Goal: Task Accomplishment & Management: Use online tool/utility

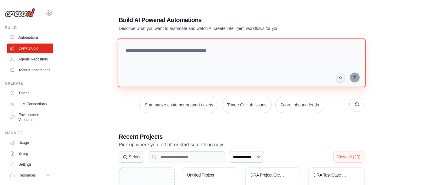
click at [151, 50] on textarea at bounding box center [241, 62] width 248 height 49
paste textarea "**********"
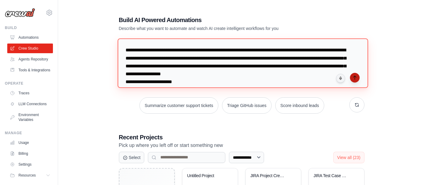
type textarea "**********"
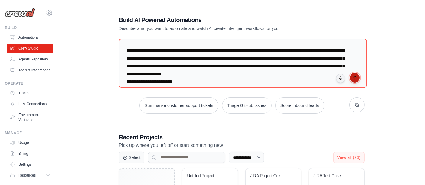
click at [357, 78] on icon "submit" at bounding box center [354, 77] width 5 height 5
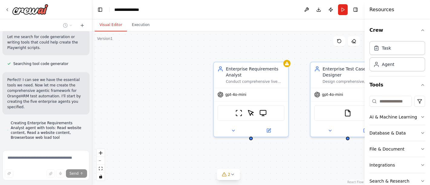
scroll to position [579, 0]
click at [101, 169] on icon "fit view" at bounding box center [101, 168] width 4 height 3
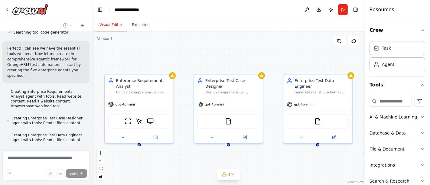
scroll to position [633, 0]
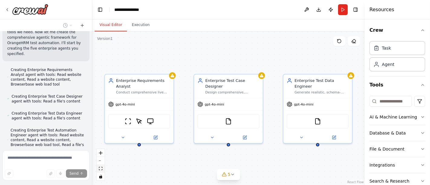
click at [101, 169] on icon "fit view" at bounding box center [101, 168] width 4 height 3
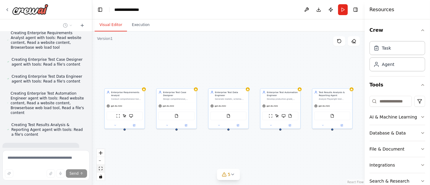
click at [99, 168] on icon "fit view" at bounding box center [101, 168] width 4 height 3
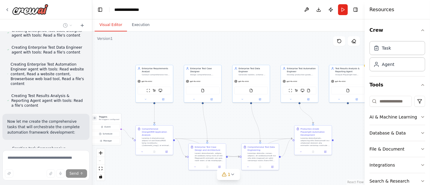
scroll to position [731, 0]
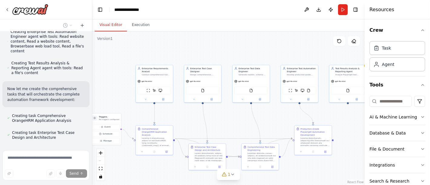
drag, startPoint x: 98, startPoint y: 168, endPoint x: 25, endPoint y: 146, distance: 76.6
click at [98, 168] on button "fit view" at bounding box center [101, 169] width 8 height 8
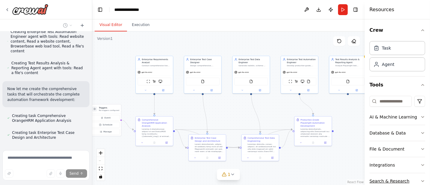
scroll to position [748, 0]
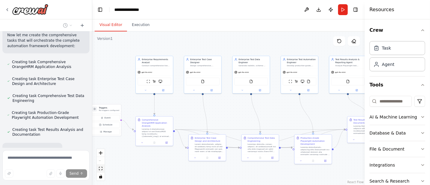
click at [99, 170] on icon "fit view" at bounding box center [101, 168] width 4 height 3
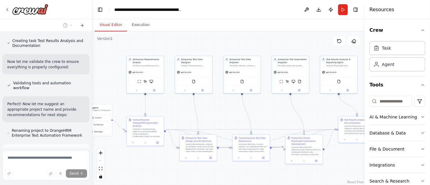
scroll to position [887, 0]
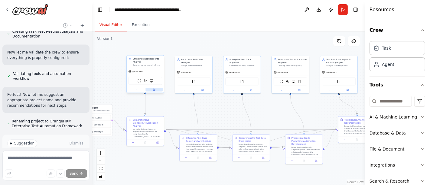
click at [154, 89] on icon at bounding box center [155, 90] width 2 height 2
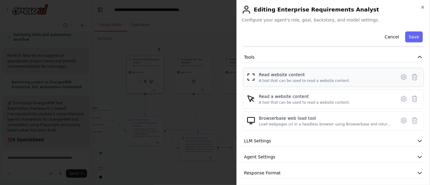
scroll to position [69, 0]
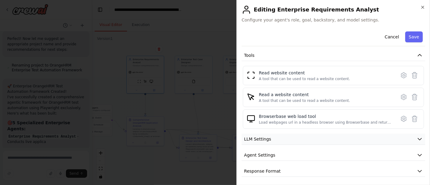
click at [416, 138] on icon "button" at bounding box center [419, 139] width 6 height 6
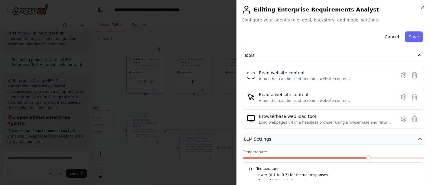
click at [416, 138] on icon "button" at bounding box center [419, 139] width 6 height 6
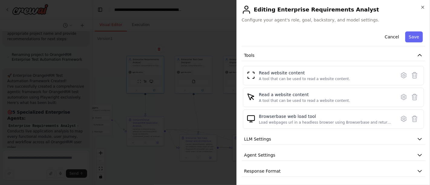
click at [422, 10] on h2 "Editing Enterprise Requirements Analyst" at bounding box center [332, 10] width 183 height 10
click at [423, 5] on icon "button" at bounding box center [422, 7] width 5 height 5
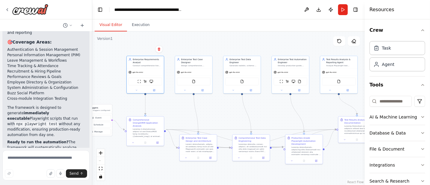
scroll to position [1329, 0]
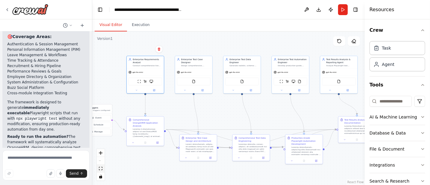
click at [100, 168] on icon "fit view" at bounding box center [101, 168] width 4 height 3
click at [342, 8] on button "Run" at bounding box center [343, 9] width 10 height 11
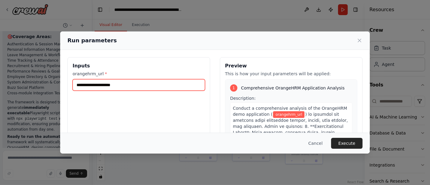
click at [129, 83] on input "orangehrm_url *" at bounding box center [139, 84] width 132 height 11
click at [144, 86] on input "orangehrm_url *" at bounding box center [139, 84] width 132 height 11
paste input "**********"
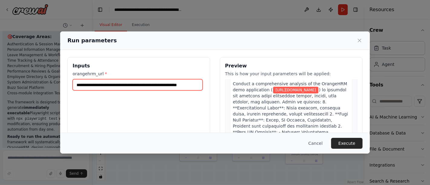
scroll to position [34, 0]
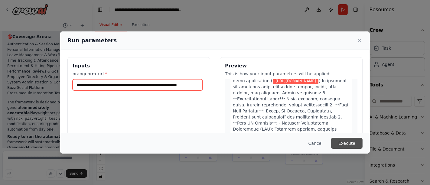
type input "**********"
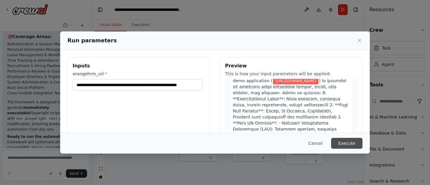
scroll to position [0, 0]
click at [341, 141] on button "Execute" at bounding box center [346, 143] width 31 height 11
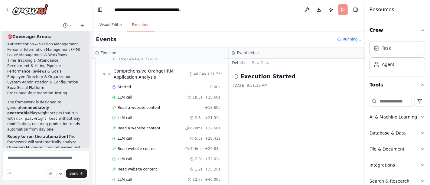
scroll to position [31, 0]
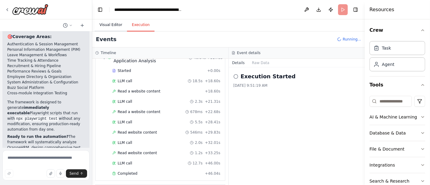
click at [105, 27] on button "Visual Editor" at bounding box center [111, 25] width 32 height 13
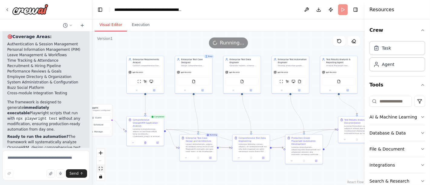
click at [99, 169] on icon "fit view" at bounding box center [101, 168] width 4 height 3
click at [146, 141] on icon at bounding box center [145, 142] width 2 height 2
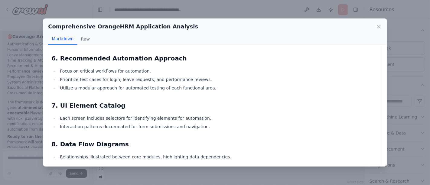
scroll to position [624, 0]
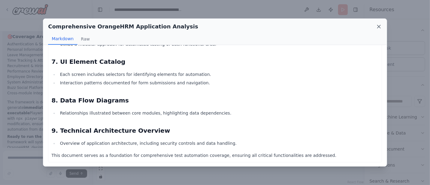
click at [381, 26] on icon at bounding box center [379, 27] width 6 height 6
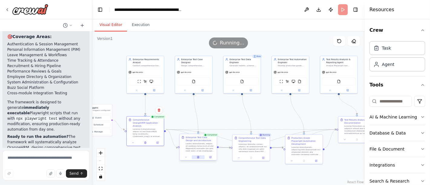
click at [199, 156] on icon at bounding box center [198, 157] width 2 height 2
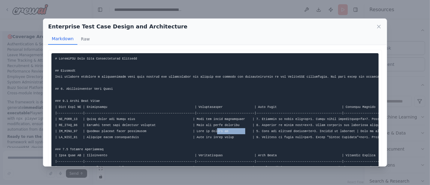
drag, startPoint x: 203, startPoint y: 128, endPoint x: 229, endPoint y: 128, distance: 26.3
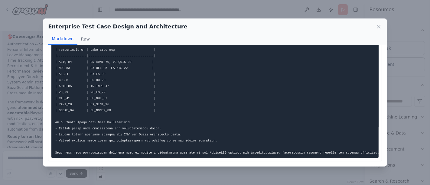
scroll to position [545, 0]
click at [376, 26] on icon at bounding box center [379, 27] width 6 height 6
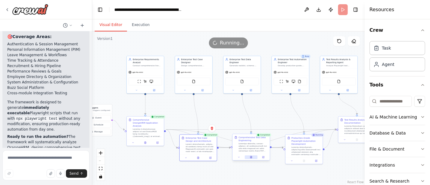
click at [249, 156] on button at bounding box center [251, 157] width 13 height 4
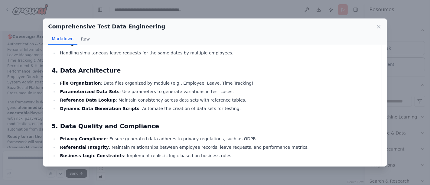
scroll to position [937, 0]
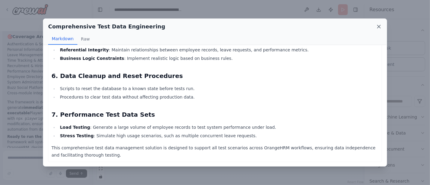
click at [378, 29] on icon at bounding box center [379, 27] width 6 height 6
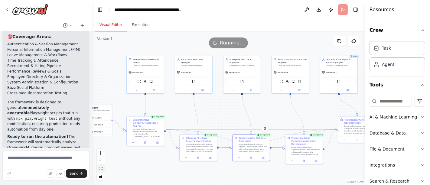
click at [101, 169] on icon "fit view" at bounding box center [101, 168] width 4 height 3
click at [305, 158] on button at bounding box center [303, 160] width 13 height 4
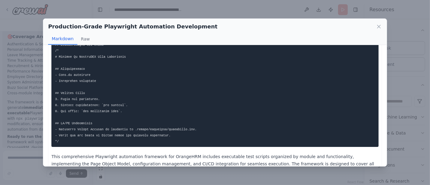
scroll to position [1009, 0]
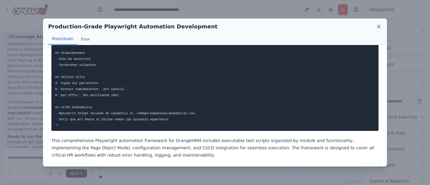
click at [379, 27] on icon at bounding box center [379, 27] width 6 height 6
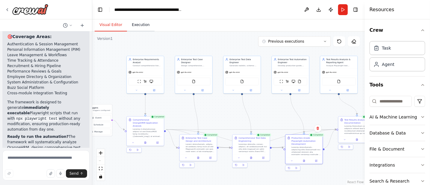
click at [144, 26] on button "Execution" at bounding box center [141, 25] width 28 height 13
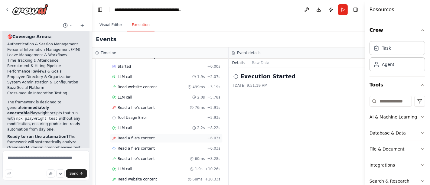
scroll to position [938, 0]
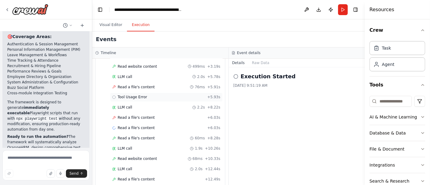
click at [136, 95] on span "Tool Usage Error" at bounding box center [133, 97] width 30 height 5
click at [136, 115] on span "Read a file's content" at bounding box center [136, 117] width 37 height 5
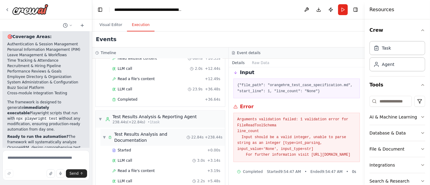
scroll to position [1062, 0]
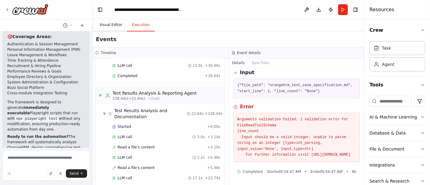
click at [104, 25] on button "Visual Editor" at bounding box center [111, 25] width 32 height 13
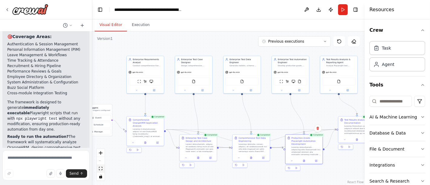
click at [101, 170] on icon "fit view" at bounding box center [101, 168] width 4 height 3
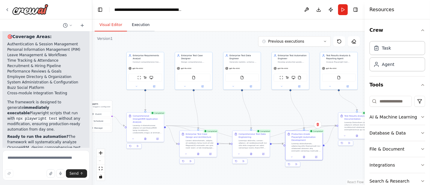
click at [140, 27] on button "Execution" at bounding box center [141, 25] width 28 height 13
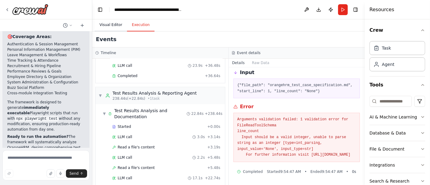
click at [106, 24] on button "Visual Editor" at bounding box center [111, 25] width 32 height 13
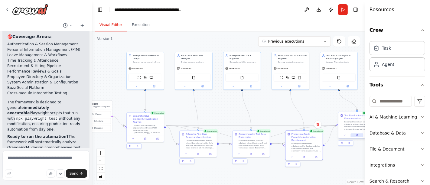
click at [356, 135] on icon at bounding box center [357, 135] width 2 height 2
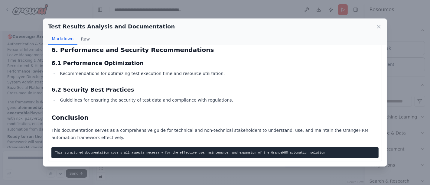
scroll to position [562, 0]
click at [377, 26] on icon at bounding box center [379, 27] width 6 height 6
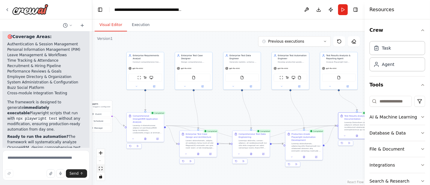
click at [100, 170] on icon "fit view" at bounding box center [101, 168] width 4 height 3
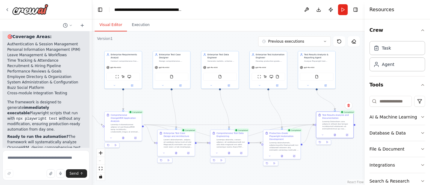
drag, startPoint x: 325, startPoint y: 110, endPoint x: 302, endPoint y: 109, distance: 22.7
click at [302, 109] on div ".deletable-edge-delete-btn { width: 20px; height: 20px; border: 0px solid #ffff…" at bounding box center [228, 108] width 272 height 154
click at [336, 135] on button at bounding box center [334, 134] width 13 height 4
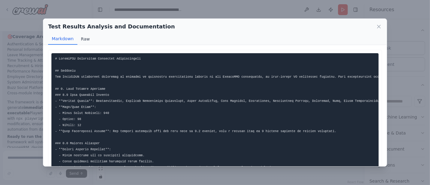
click at [88, 37] on button "Raw" at bounding box center [85, 38] width 16 height 11
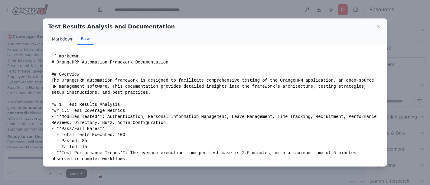
click at [68, 41] on button "Markdown" at bounding box center [62, 38] width 29 height 11
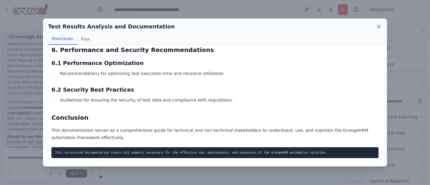
click at [378, 28] on icon at bounding box center [379, 27] width 6 height 6
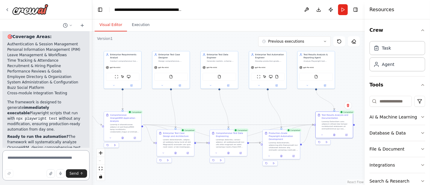
click at [41, 161] on textarea at bounding box center [45, 165] width 87 height 30
type textarea "*"
type textarea "**********"
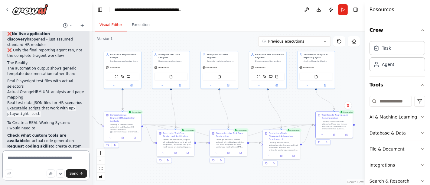
scroll to position [1630, 0]
click at [7, 5] on div at bounding box center [27, 9] width 44 height 11
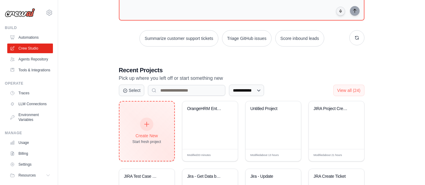
scroll to position [67, 0]
click at [140, 120] on div "Create New Start fresh project" at bounding box center [146, 131] width 29 height 26
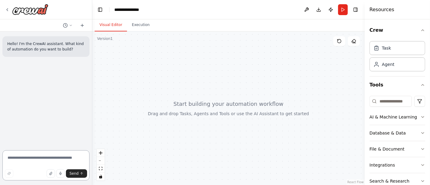
click at [27, 157] on textarea at bounding box center [45, 165] width 87 height 30
paste textarea "**********"
type textarea "**********"
paste textarea "**********"
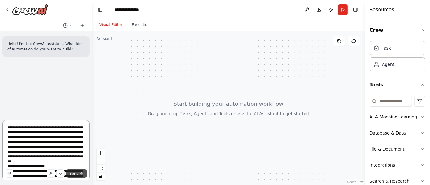
type textarea "**********"
click at [79, 173] on button "Send" at bounding box center [76, 173] width 21 height 8
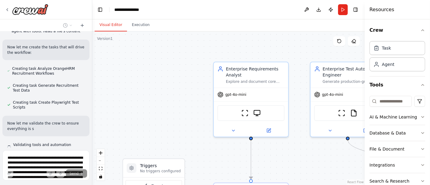
scroll to position [575, 0]
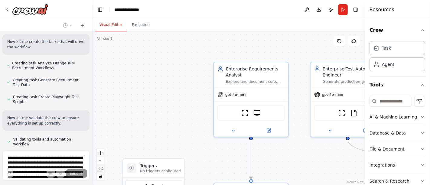
click at [102, 167] on icon "fit view" at bounding box center [101, 168] width 4 height 3
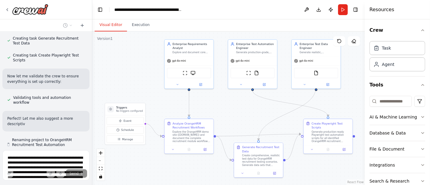
scroll to position [622, 0]
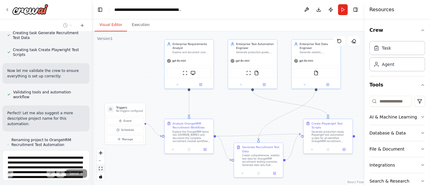
click at [101, 171] on button "fit view" at bounding box center [101, 169] width 8 height 8
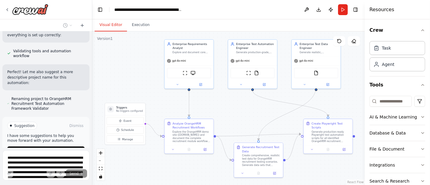
scroll to position [670, 0]
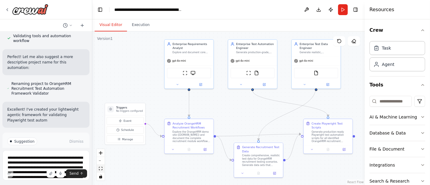
click at [102, 169] on icon "fit view" at bounding box center [101, 168] width 4 height 3
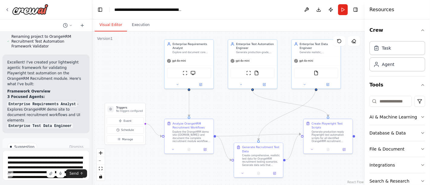
scroll to position [692, 0]
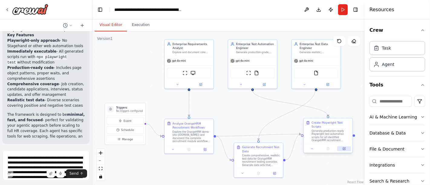
click at [346, 146] on button at bounding box center [344, 148] width 14 height 5
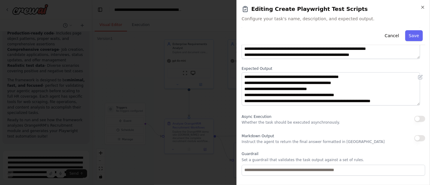
scroll to position [87, 0]
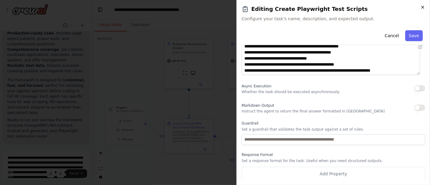
click at [424, 7] on icon "button" at bounding box center [422, 7] width 5 height 5
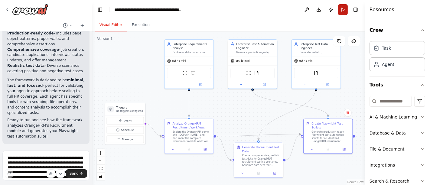
click at [340, 10] on button "Run" at bounding box center [343, 9] width 10 height 11
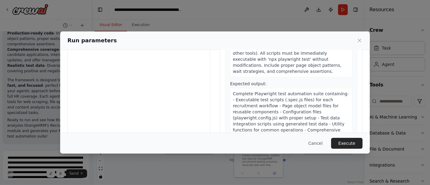
scroll to position [74, 0]
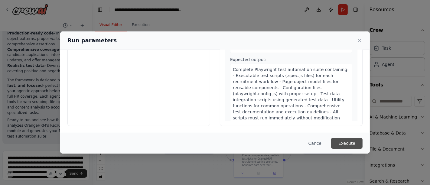
click at [351, 146] on button "Execute" at bounding box center [346, 143] width 31 height 11
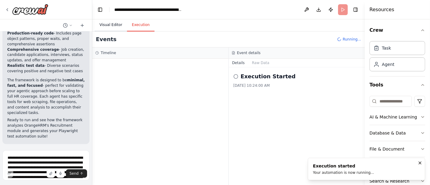
click at [109, 26] on button "Visual Editor" at bounding box center [111, 25] width 32 height 13
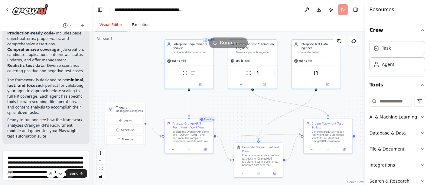
click at [143, 23] on button "Execution" at bounding box center [141, 25] width 28 height 13
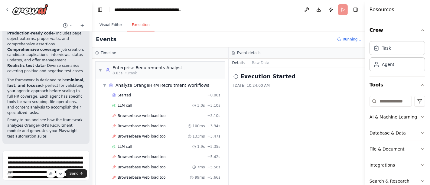
scroll to position [0, 0]
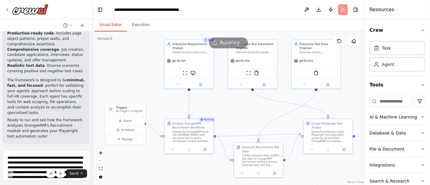
click at [109, 24] on button "Visual Editor" at bounding box center [111, 25] width 32 height 13
click at [190, 147] on icon at bounding box center [188, 148] width 3 height 3
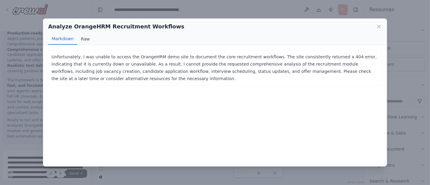
click at [82, 37] on button "Raw" at bounding box center [85, 38] width 16 height 11
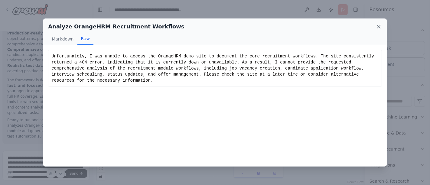
click at [379, 27] on icon at bounding box center [378, 26] width 3 height 3
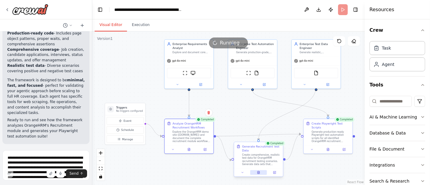
click at [259, 173] on icon at bounding box center [259, 172] width 2 height 3
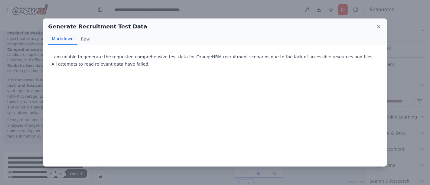
click at [376, 28] on icon at bounding box center [379, 27] width 6 height 6
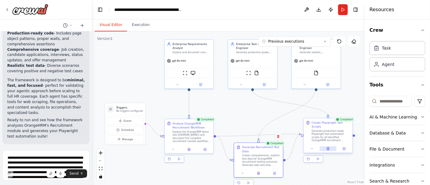
click at [330, 146] on button at bounding box center [327, 148] width 17 height 5
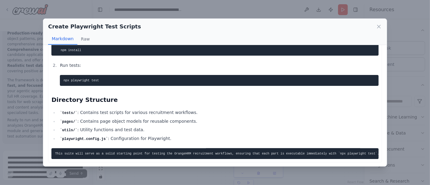
scroll to position [1388, 0]
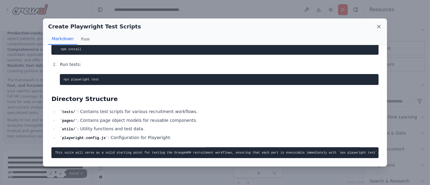
click at [378, 27] on icon at bounding box center [378, 26] width 3 height 3
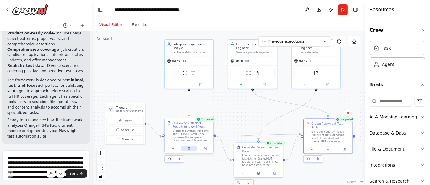
click at [188, 148] on icon at bounding box center [189, 148] width 2 height 3
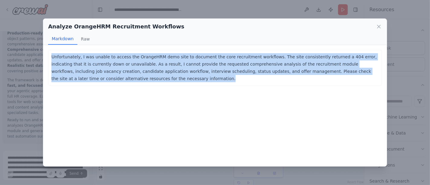
drag, startPoint x: 76, startPoint y: 70, endPoint x: 51, endPoint y: 57, distance: 27.8
click at [51, 57] on p "Unfortunately, I was unable to access the OrangeHRM demo site to document the c…" at bounding box center [214, 67] width 327 height 29
copy p "Unfortunately, I was unable to access the OrangeHRM demo site to document the c…"
click at [380, 28] on icon at bounding box center [379, 27] width 6 height 6
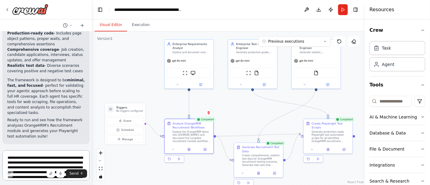
click at [44, 159] on textarea at bounding box center [45, 165] width 87 height 30
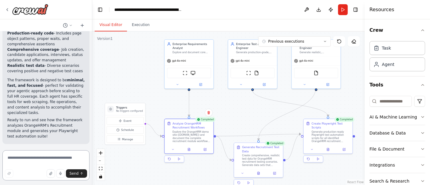
paste textarea "**********"
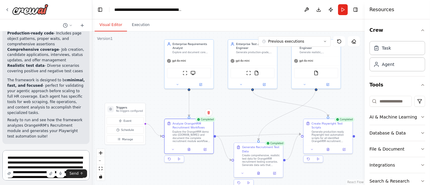
scroll to position [8, 0]
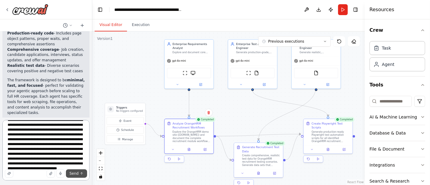
type textarea "**********"
click at [75, 170] on button "Send" at bounding box center [76, 173] width 21 height 8
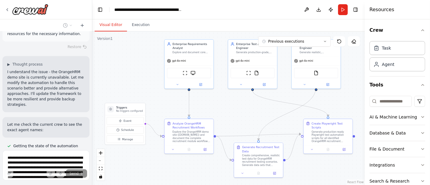
scroll to position [1160, 0]
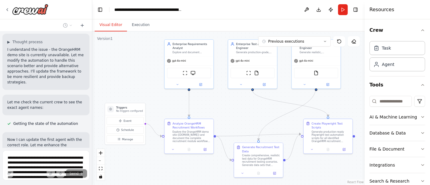
click at [73, 172] on button at bounding box center [79, 174] width 12 height 5
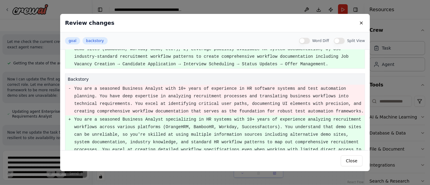
scroll to position [1222, 0]
click at [362, 23] on button at bounding box center [361, 22] width 7 height 7
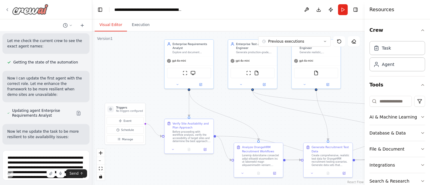
click at [8, 9] on icon at bounding box center [7, 9] width 5 height 5
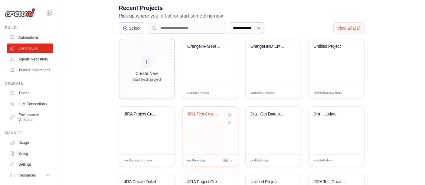
scroll to position [134, 0]
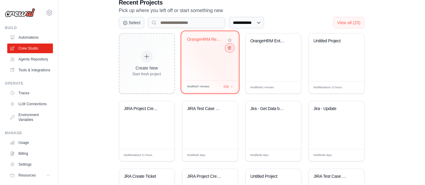
click at [228, 47] on icon at bounding box center [229, 48] width 4 height 4
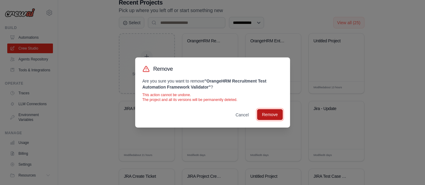
click at [261, 115] on button "Remove" at bounding box center [269, 114] width 25 height 11
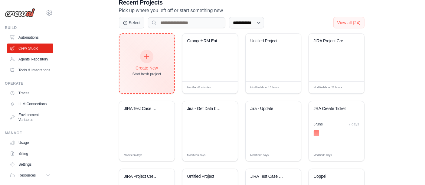
click at [148, 55] on icon at bounding box center [146, 56] width 7 height 7
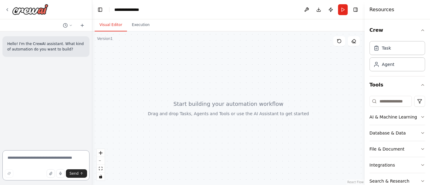
click at [34, 158] on textarea at bounding box center [45, 165] width 87 height 30
paste textarea "**********"
type textarea "**********"
click at [39, 157] on textarea at bounding box center [45, 165] width 87 height 30
paste textarea "**********"
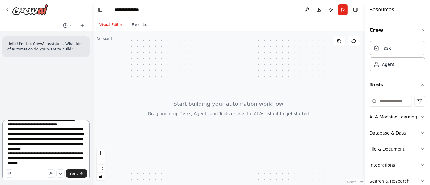
scroll to position [153, 0]
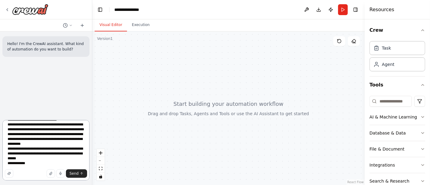
paste textarea "**********"
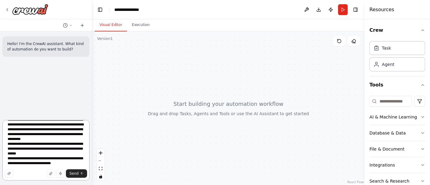
click at [27, 161] on textarea at bounding box center [45, 150] width 87 height 60
click at [25, 163] on textarea at bounding box center [45, 150] width 87 height 60
click at [29, 173] on div "Send" at bounding box center [46, 173] width 82 height 8
click at [28, 166] on textarea at bounding box center [45, 150] width 87 height 60
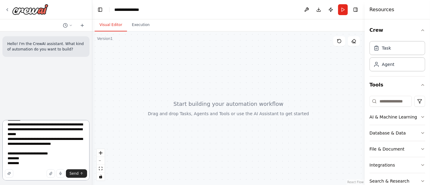
scroll to position [182, 0]
type textarea "**********"
click at [73, 174] on span "Send" at bounding box center [74, 173] width 9 height 5
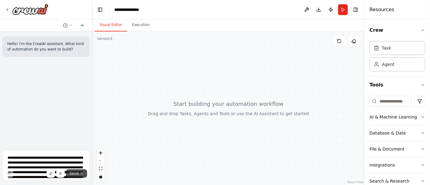
scroll to position [0, 0]
click at [46, 159] on textarea at bounding box center [45, 165] width 87 height 30
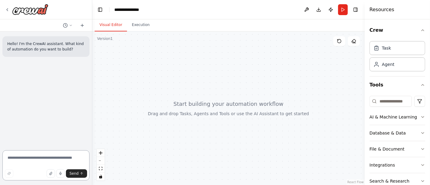
paste textarea "**********"
type textarea "**********"
paste textarea "**********"
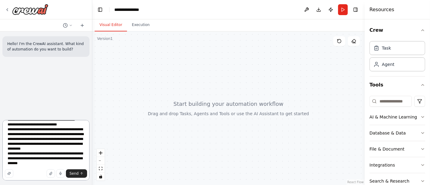
scroll to position [153, 0]
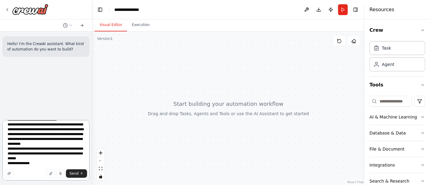
paste textarea "**********"
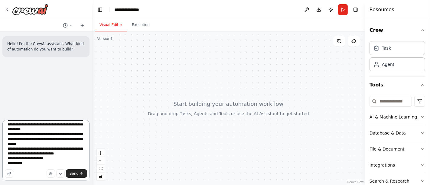
scroll to position [177, 0]
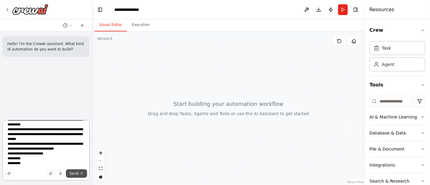
type textarea "**********"
click at [76, 174] on span "Send" at bounding box center [74, 173] width 9 height 5
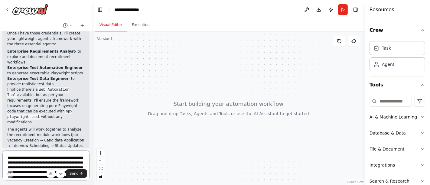
scroll to position [403, 0]
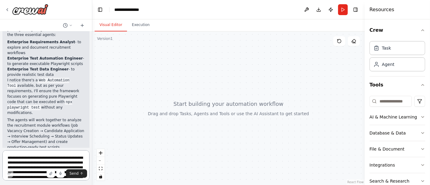
click at [37, 157] on textarea at bounding box center [45, 165] width 87 height 30
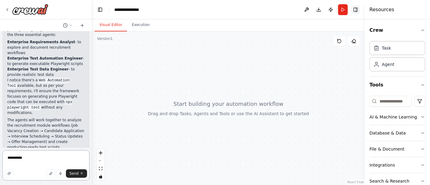
type textarea "**********"
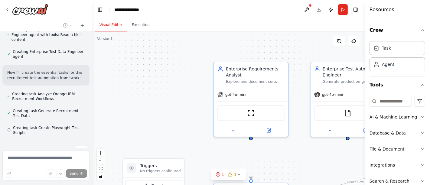
scroll to position [628, 0]
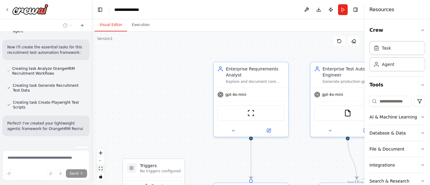
click at [101, 169] on icon "fit view" at bounding box center [101, 168] width 4 height 3
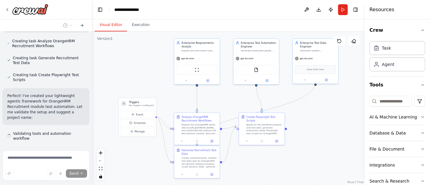
scroll to position [681, 0]
click at [101, 169] on icon "fit view" at bounding box center [101, 168] width 4 height 3
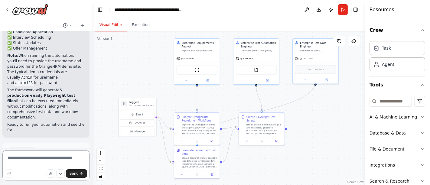
scroll to position [1013, 0]
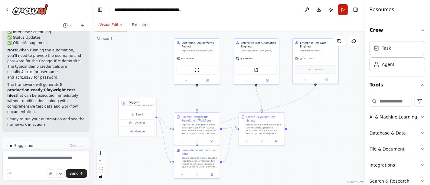
click at [343, 11] on button "Run" at bounding box center [343, 9] width 10 height 11
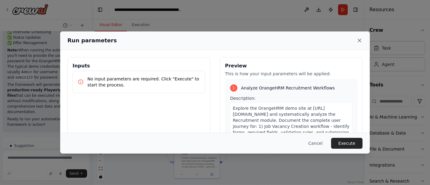
click at [361, 40] on icon at bounding box center [359, 40] width 6 height 6
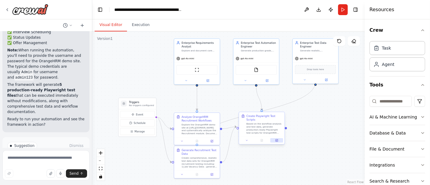
click at [275, 138] on button at bounding box center [276, 140] width 13 height 5
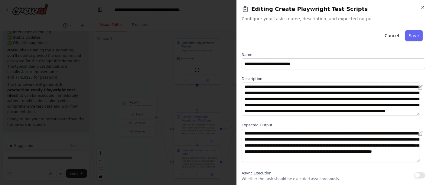
scroll to position [42, 0]
click at [423, 10] on h2 "Editing Create Playwright Test Scripts" at bounding box center [332, 9] width 183 height 8
click at [421, 9] on icon "button" at bounding box center [422, 7] width 5 height 5
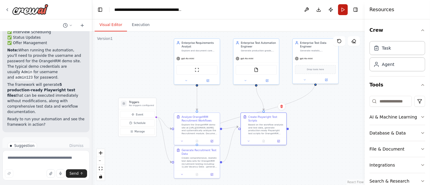
click at [343, 11] on button "Run" at bounding box center [343, 9] width 10 height 11
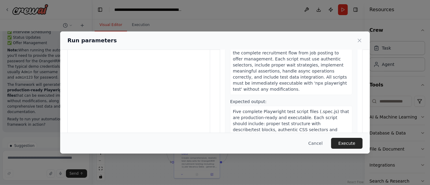
scroll to position [74, 0]
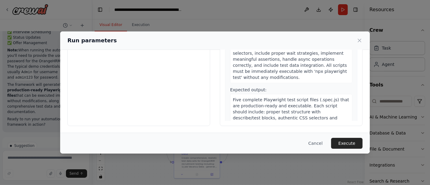
drag, startPoint x: 355, startPoint y: 143, endPoint x: 270, endPoint y: 121, distance: 88.3
click at [355, 143] on button "Execute" at bounding box center [346, 143] width 31 height 11
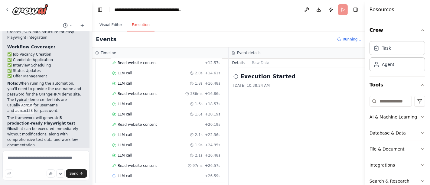
scroll to position [1013, 0]
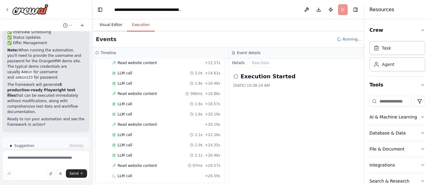
click at [106, 24] on button "Visual Editor" at bounding box center [111, 25] width 32 height 13
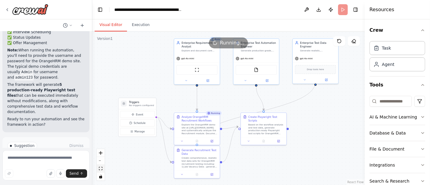
click at [100, 168] on icon "fit view" at bounding box center [101, 168] width 4 height 3
click at [139, 28] on button "Execution" at bounding box center [141, 25] width 28 height 13
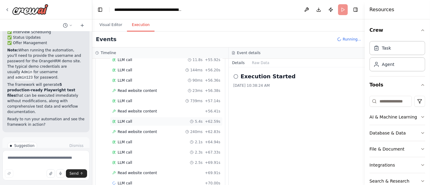
scroll to position [298, 0]
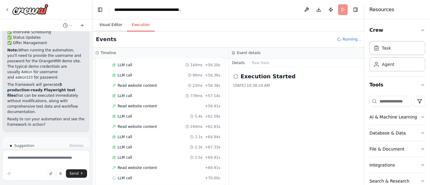
click at [110, 28] on button "Visual Editor" at bounding box center [111, 25] width 32 height 13
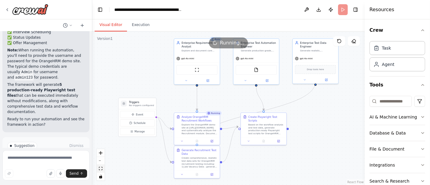
click at [102, 170] on icon "fit view" at bounding box center [101, 168] width 4 height 3
click at [138, 24] on button "Execution" at bounding box center [141, 25] width 28 height 13
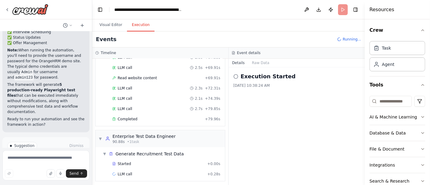
scroll to position [388, 0]
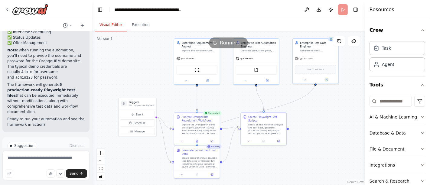
click at [111, 29] on button "Visual Editor" at bounding box center [111, 25] width 32 height 13
click at [198, 140] on icon at bounding box center [197, 140] width 2 height 2
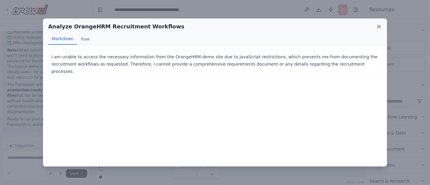
click at [380, 24] on icon at bounding box center [379, 27] width 6 height 6
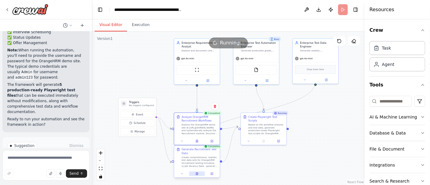
click at [198, 174] on icon at bounding box center [196, 173] width 3 height 3
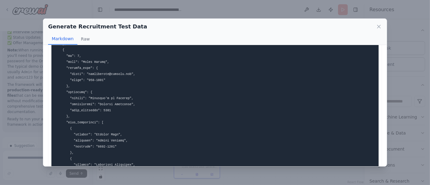
scroll to position [1175, 0]
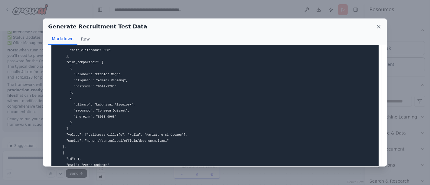
click at [378, 28] on icon at bounding box center [379, 27] width 6 height 6
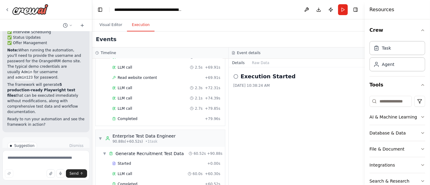
click at [137, 27] on button "Execution" at bounding box center [141, 25] width 28 height 13
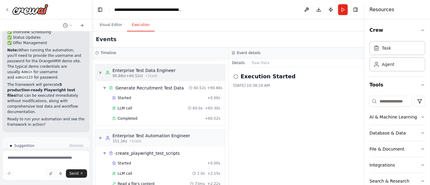
scroll to position [473, 0]
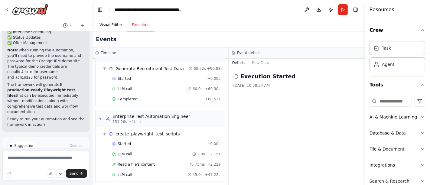
click at [106, 27] on button "Visual Editor" at bounding box center [111, 25] width 32 height 13
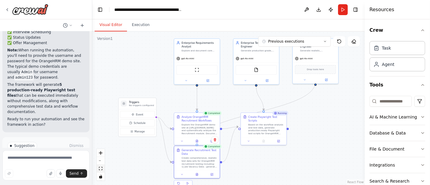
click at [100, 170] on icon "fit view" at bounding box center [101, 168] width 4 height 3
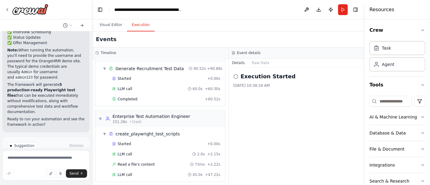
click at [140, 30] on button "Execution" at bounding box center [141, 25] width 28 height 13
click at [106, 25] on button "Visual Editor" at bounding box center [111, 25] width 32 height 13
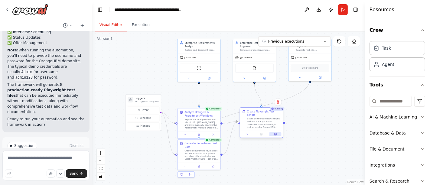
click at [276, 132] on button at bounding box center [275, 134] width 12 height 4
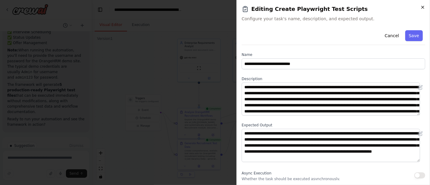
click at [424, 8] on icon "button" at bounding box center [422, 7] width 5 height 5
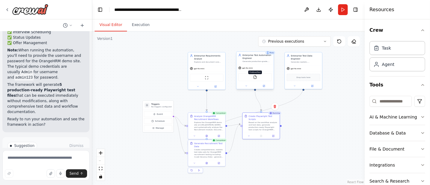
click at [256, 78] on img at bounding box center [255, 77] width 4 height 4
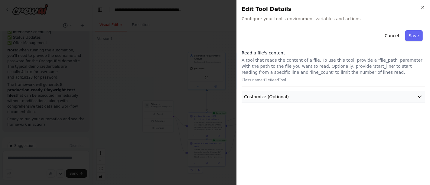
click at [419, 94] on icon "button" at bounding box center [419, 97] width 6 height 6
click at [425, 9] on div "Close Edit Tool Details Configure your tool's environment variables and actions…" at bounding box center [332, 92] width 193 height 185
click at [425, 8] on div "Close Edit Tool Details Configure your tool's environment variables and actions…" at bounding box center [332, 92] width 193 height 185
click at [425, 7] on icon "button" at bounding box center [422, 7] width 5 height 5
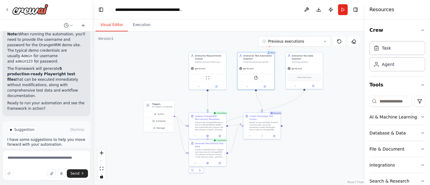
scroll to position [992, 0]
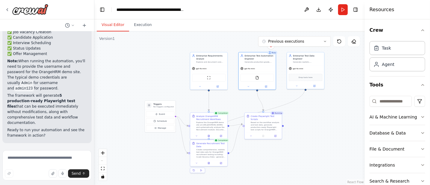
drag, startPoint x: 90, startPoint y: 104, endPoint x: 94, endPoint y: 111, distance: 8.2
click at [94, 111] on div "Hello! I'm the CrewAI assistant. What kind of automation do you want to build? …" at bounding box center [215, 92] width 430 height 185
click at [103, 167] on icon "fit view" at bounding box center [103, 168] width 4 height 3
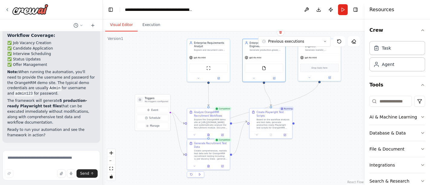
scroll to position [901, 0]
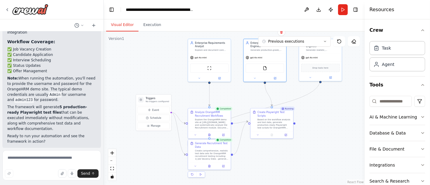
drag, startPoint x: 93, startPoint y: 93, endPoint x: 104, endPoint y: 98, distance: 11.2
click at [104, 98] on div "Hello! I'm the CrewAI assistant. What kind of automation do you want to build? …" at bounding box center [215, 92] width 430 height 185
click at [110, 169] on icon "fit view" at bounding box center [112, 168] width 4 height 3
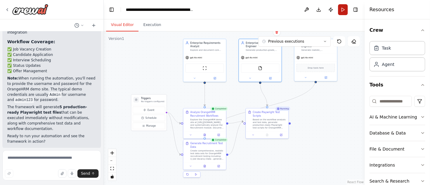
click at [339, 11] on button "Run" at bounding box center [343, 9] width 10 height 11
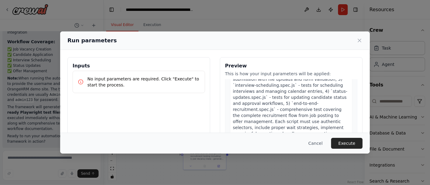
scroll to position [74, 0]
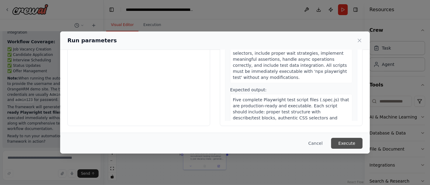
click at [354, 145] on button "Execute" at bounding box center [346, 143] width 31 height 11
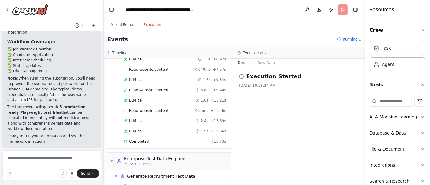
scroll to position [75, 0]
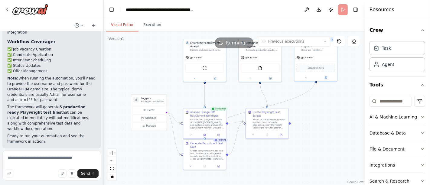
click at [115, 27] on button "Visual Editor" at bounding box center [122, 25] width 32 height 13
click at [206, 136] on div at bounding box center [204, 134] width 43 height 7
click at [207, 134] on button at bounding box center [204, 134] width 15 height 4
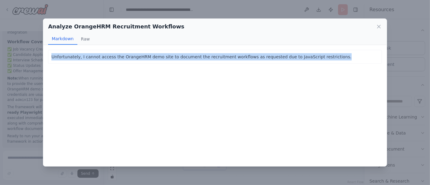
drag, startPoint x: 319, startPoint y: 57, endPoint x: 23, endPoint y: 49, distance: 296.3
click at [23, 49] on div "Analyze OrangeHRM Recruitment Workflows Markdown Raw Unfortunately, I cannot ac…" at bounding box center [215, 92] width 430 height 185
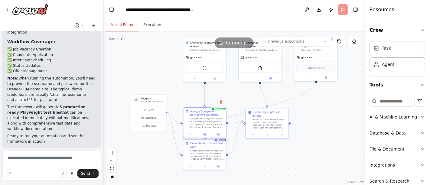
click at [206, 137] on div at bounding box center [204, 134] width 43 height 7
click at [206, 133] on button at bounding box center [204, 134] width 15 height 4
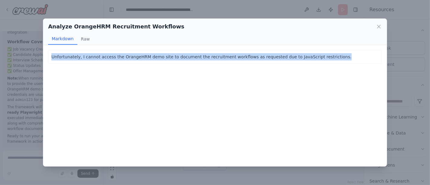
drag, startPoint x: 315, startPoint y: 58, endPoint x: 29, endPoint y: 62, distance: 286.0
click at [29, 62] on div "Analyze OrangeHRM Recruitment Workflows Markdown Raw Unfortunately, I cannot ac…" at bounding box center [215, 92] width 430 height 185
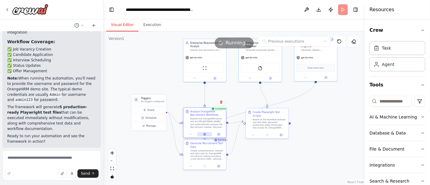
click at [203, 135] on button at bounding box center [204, 134] width 15 height 4
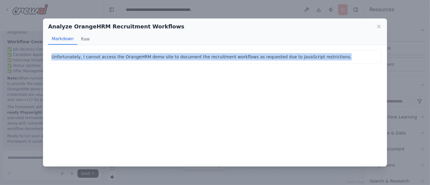
copy p "Unfortunately, I cannot access the OrangeHRM demo site to document the recruitm…"
drag, startPoint x: 323, startPoint y: 54, endPoint x: 0, endPoint y: 51, distance: 323.4
click at [0, 51] on div "Analyze OrangeHRM Recruitment Workflows Markdown Raw Unfortunately, I cannot ac…" at bounding box center [215, 92] width 430 height 185
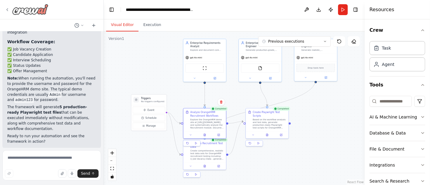
click at [6, 9] on icon at bounding box center [7, 9] width 5 height 5
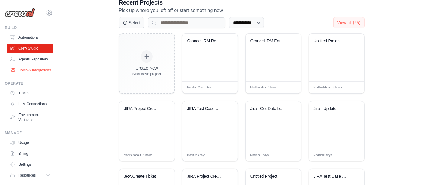
click at [30, 75] on link "Tools & Integrations" at bounding box center [31, 70] width 46 height 10
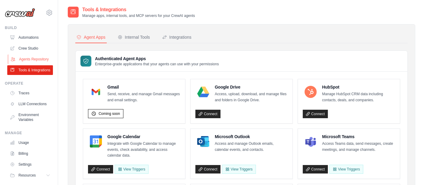
click at [28, 64] on link "Agents Repository" at bounding box center [31, 59] width 46 height 10
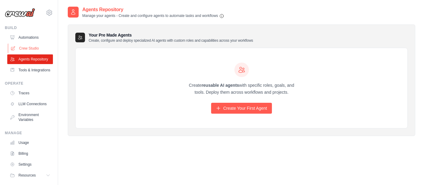
click at [32, 50] on link "Crew Studio" at bounding box center [31, 49] width 46 height 10
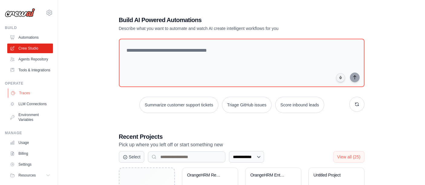
click at [19, 98] on link "Traces" at bounding box center [31, 93] width 46 height 10
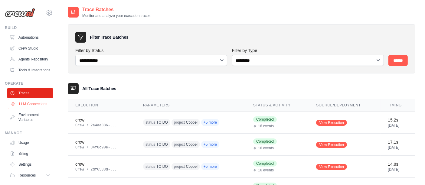
click at [31, 109] on link "LLM Connections" at bounding box center [31, 104] width 46 height 10
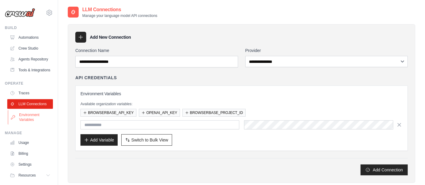
click at [31, 125] on link "Environment Variables" at bounding box center [31, 117] width 46 height 15
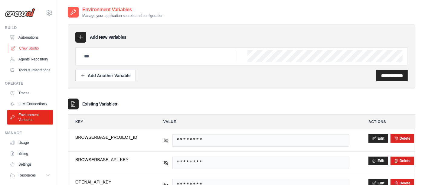
click at [26, 49] on link "Crew Studio" at bounding box center [31, 49] width 46 height 10
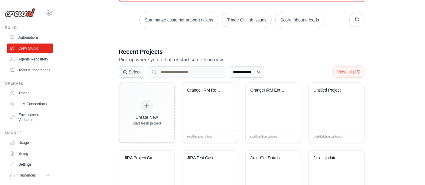
scroll to position [86, 0]
click at [36, 75] on link "Tools & Integrations" at bounding box center [31, 70] width 46 height 10
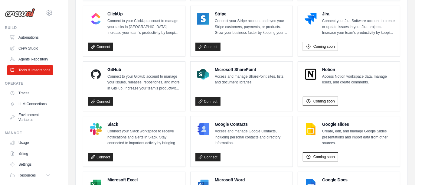
scroll to position [345, 0]
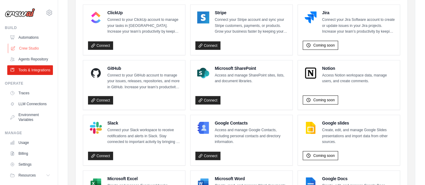
click at [35, 49] on link "Crew Studio" at bounding box center [31, 49] width 46 height 10
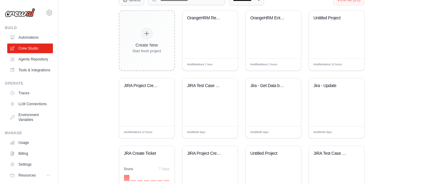
scroll to position [193, 0]
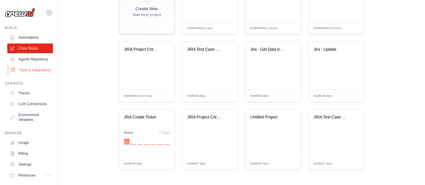
click at [28, 75] on link "Tools & Integrations" at bounding box center [31, 70] width 46 height 10
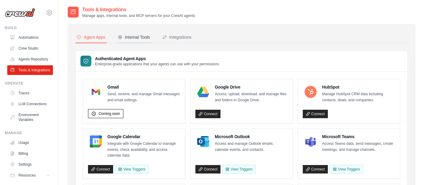
click at [135, 37] on div "Internal Tools" at bounding box center [134, 37] width 32 height 6
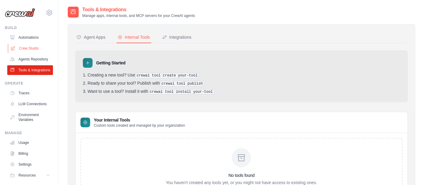
click at [34, 50] on link "Crew Studio" at bounding box center [31, 49] width 46 height 10
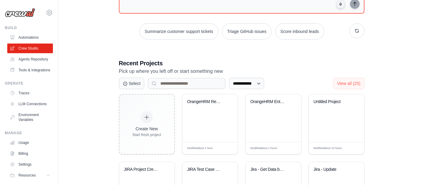
scroll to position [75, 0]
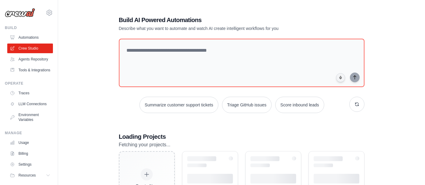
scroll to position [75, 0]
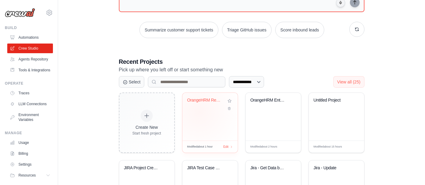
click at [199, 111] on div "OrangeHRM Recruitment Test Automati..." at bounding box center [209, 117] width 55 height 48
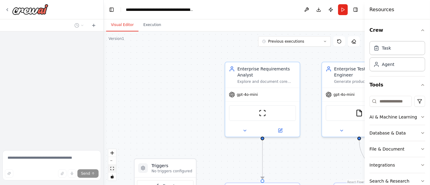
click at [112, 168] on icon "fit view" at bounding box center [112, 168] width 4 height 3
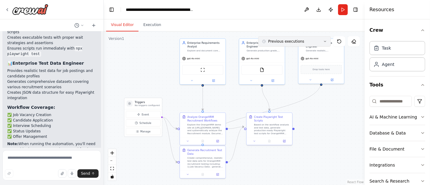
scroll to position [853, 0]
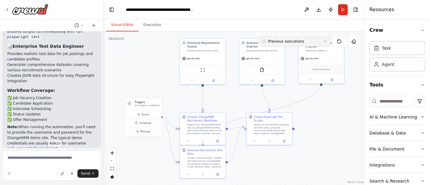
click at [327, 41] on icon at bounding box center [325, 42] width 4 height 4
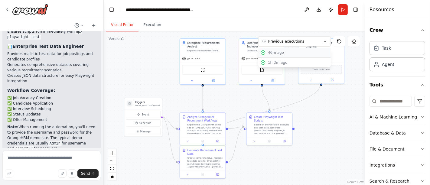
click at [288, 51] on div "46m ago" at bounding box center [298, 52] width 60 height 5
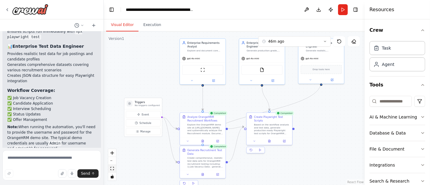
click at [111, 171] on button "fit view" at bounding box center [112, 169] width 8 height 8
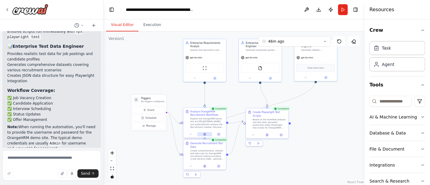
click at [206, 133] on button at bounding box center [204, 134] width 15 height 4
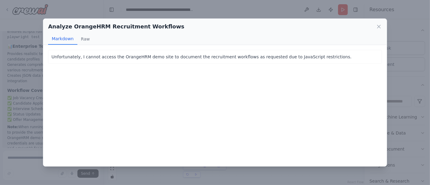
click at [313, 52] on div "Unfortunately, I cannot access the OrangeHRM demo site to document the recruitm…" at bounding box center [215, 57] width 334 height 14
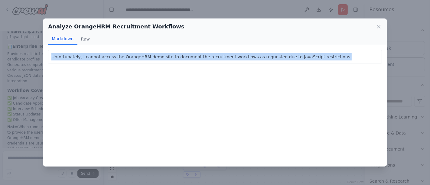
drag, startPoint x: 315, startPoint y: 53, endPoint x: 46, endPoint y: 56, distance: 268.7
click at [46, 56] on div "Unfortunately, I cannot access the OrangeHRM demo site to document the recruitm…" at bounding box center [214, 105] width 343 height 121
copy p "Unfortunately, I cannot access the OrangeHRM demo site to document the recruitm…"
click at [376, 29] on icon at bounding box center [379, 27] width 6 height 6
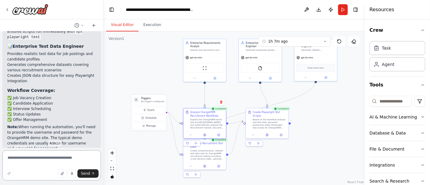
click at [59, 163] on textarea at bounding box center [51, 165] width 99 height 30
paste textarea "**********"
type textarea "**********"
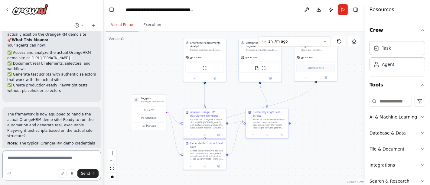
scroll to position [1478, 0]
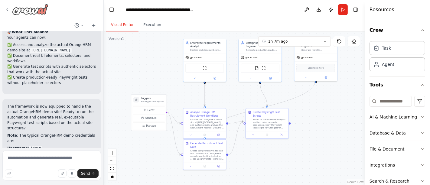
click at [7, 7] on icon at bounding box center [7, 9] width 5 height 5
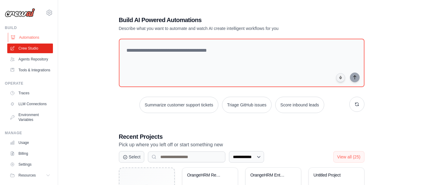
scroll to position [75, 0]
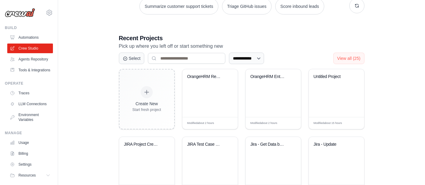
scroll to position [101, 0]
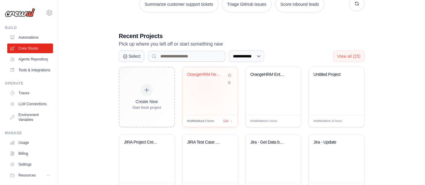
click at [205, 86] on div "OrangeHRM Recruitment Test Automati..." at bounding box center [209, 91] width 55 height 48
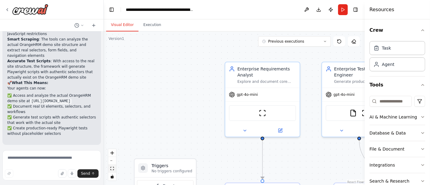
scroll to position [1429, 0]
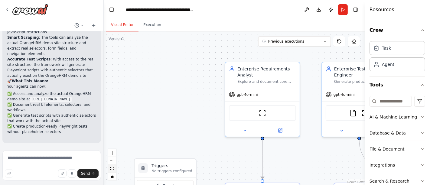
click at [112, 167] on icon "fit view" at bounding box center [112, 168] width 4 height 3
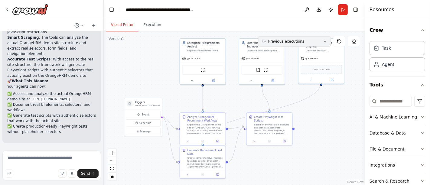
click at [328, 39] on button "Previous executions" at bounding box center [294, 41] width 73 height 10
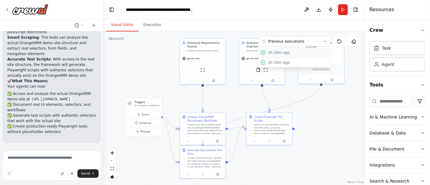
click at [283, 52] on div "1h 16m ago" at bounding box center [298, 52] width 60 height 5
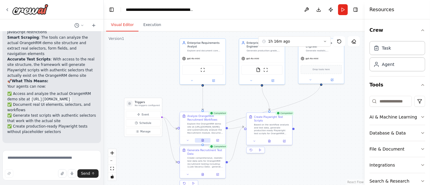
click at [202, 141] on icon at bounding box center [202, 141] width 1 height 0
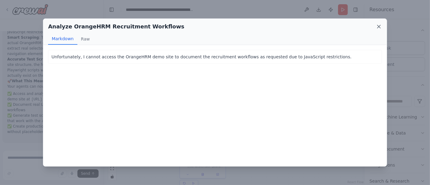
click at [378, 28] on icon at bounding box center [379, 27] width 6 height 6
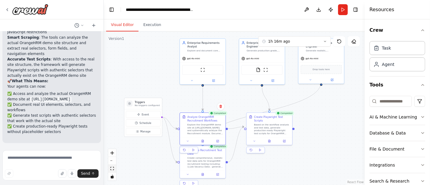
click at [112, 167] on button "fit view" at bounding box center [112, 169] width 8 height 8
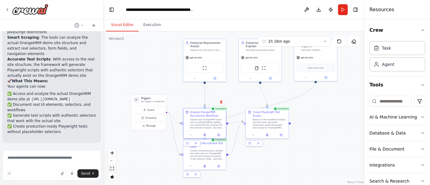
click at [112, 169] on icon "fit view" at bounding box center [112, 168] width 4 height 3
click at [266, 133] on icon at bounding box center [267, 134] width 2 height 2
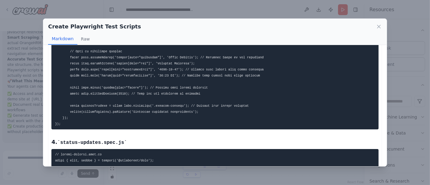
scroll to position [533, 0]
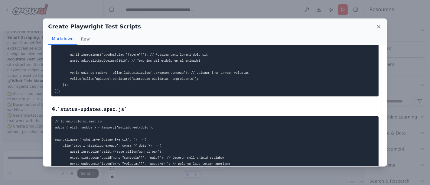
click at [380, 28] on icon at bounding box center [379, 27] width 6 height 6
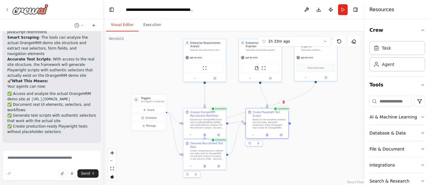
click at [7, 7] on icon at bounding box center [7, 9] width 5 height 5
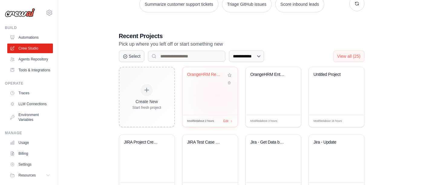
click at [217, 95] on div "OrangeHRM Recruitment Test Automati..." at bounding box center [209, 91] width 55 height 48
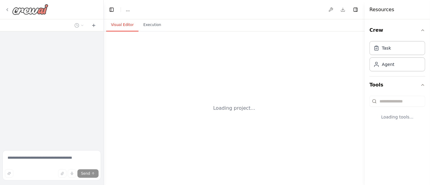
click at [7, 11] on icon at bounding box center [7, 9] width 5 height 5
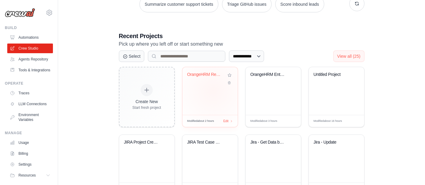
click at [213, 90] on div "OrangeHRM Recruitment Test Automati..." at bounding box center [209, 91] width 55 height 48
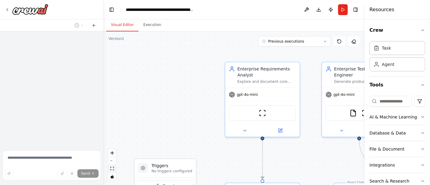
click at [113, 172] on button "fit view" at bounding box center [112, 169] width 8 height 8
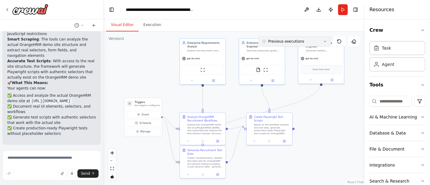
click at [322, 43] on button "Previous executions" at bounding box center [294, 41] width 73 height 10
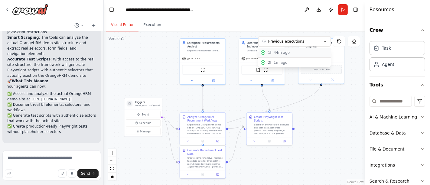
click at [296, 56] on button "1h 44m ago" at bounding box center [294, 53] width 73 height 10
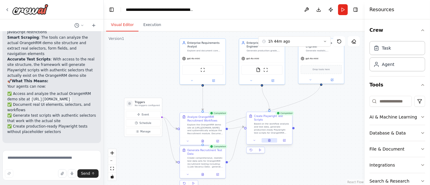
click at [270, 139] on icon at bounding box center [269, 140] width 3 height 3
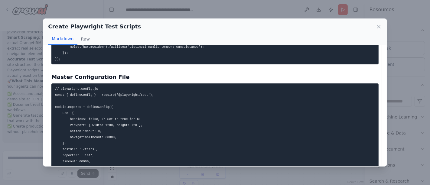
scroll to position [1181, 0]
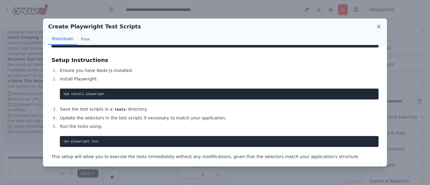
click at [379, 27] on icon at bounding box center [379, 27] width 6 height 6
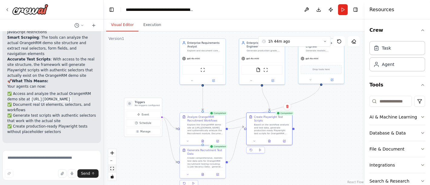
click at [112, 170] on button "fit view" at bounding box center [112, 169] width 8 height 8
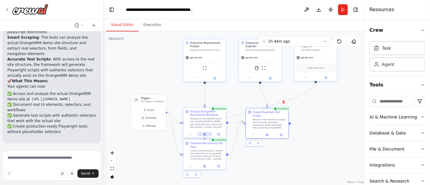
click at [205, 134] on icon at bounding box center [205, 134] width 2 height 2
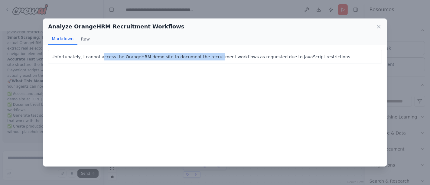
drag, startPoint x: 205, startPoint y: 134, endPoint x: 98, endPoint y: 70, distance: 124.6
click at [98, 70] on div "Unfortunately, I cannot access the OrangeHRM demo site to document the recruitm…" at bounding box center [214, 105] width 343 height 121
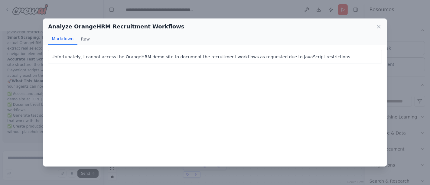
click at [92, 58] on p "Unfortunately, I cannot access the OrangeHRM demo site to document the recruitm…" at bounding box center [214, 56] width 327 height 7
click at [380, 27] on icon at bounding box center [379, 27] width 6 height 6
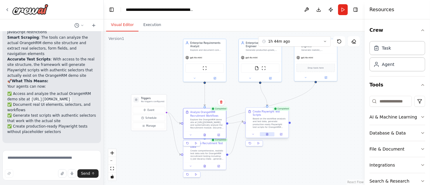
click at [270, 132] on button at bounding box center [267, 134] width 15 height 4
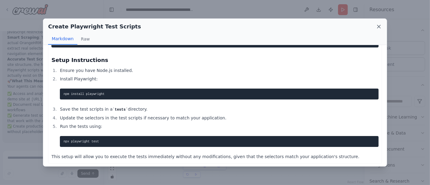
click at [378, 25] on icon at bounding box center [379, 27] width 6 height 6
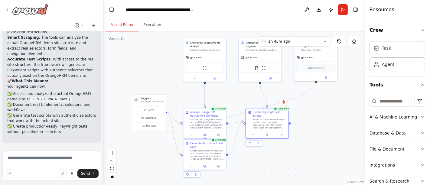
click at [8, 9] on icon at bounding box center [7, 9] width 5 height 5
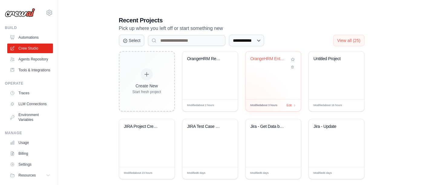
scroll to position [117, 0]
click at [267, 77] on div "OrangeHRM Enterprise Test Automatio..." at bounding box center [272, 75] width 55 height 48
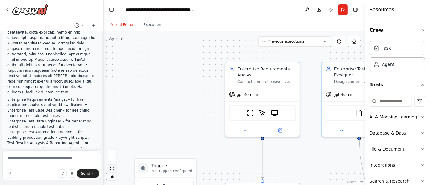
click at [111, 167] on icon "fit view" at bounding box center [112, 168] width 4 height 3
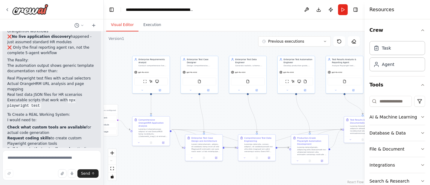
scroll to position [1485, 0]
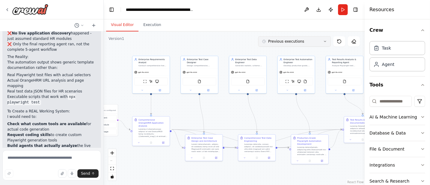
click at [327, 43] on button "Previous executions" at bounding box center [294, 41] width 73 height 10
click at [295, 54] on div "2h 50m ago" at bounding box center [298, 52] width 60 height 5
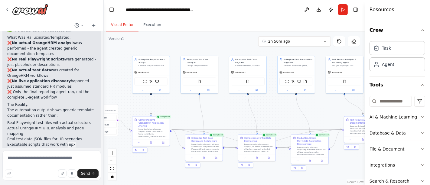
scroll to position [1456, 0]
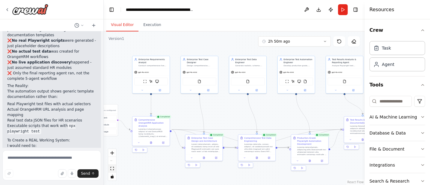
click at [113, 169] on icon "fit view" at bounding box center [112, 168] width 4 height 3
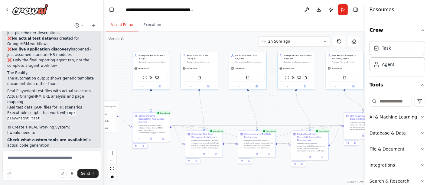
scroll to position [1485, 0]
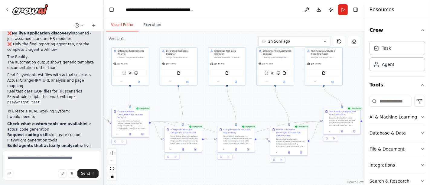
drag, startPoint x: 128, startPoint y: 83, endPoint x: 106, endPoint y: 78, distance: 22.4
click at [106, 78] on div ".deletable-edge-delete-btn { width: 20px; height: 20px; border: 0px solid #ffff…" at bounding box center [234, 108] width 261 height 154
click at [343, 131] on button at bounding box center [340, 130] width 13 height 4
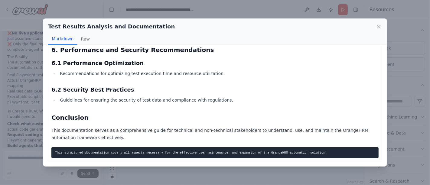
scroll to position [562, 0]
click at [376, 27] on icon at bounding box center [379, 27] width 6 height 6
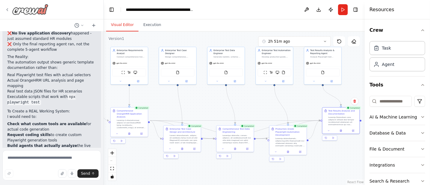
click at [6, 7] on icon at bounding box center [7, 9] width 5 height 5
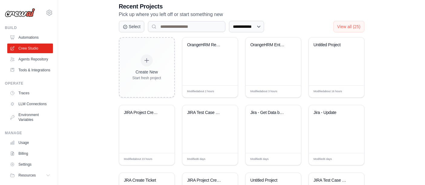
scroll to position [132, 0]
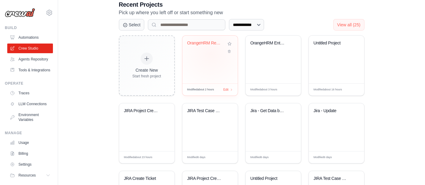
click at [211, 54] on div "OrangeHRM Recruitment Test Automati..." at bounding box center [209, 60] width 55 height 48
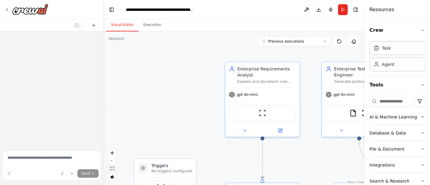
click at [115, 171] on button "fit view" at bounding box center [112, 169] width 8 height 8
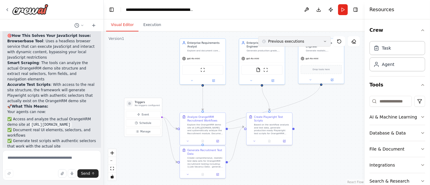
click at [320, 39] on button "Previous executions" at bounding box center [294, 41] width 73 height 10
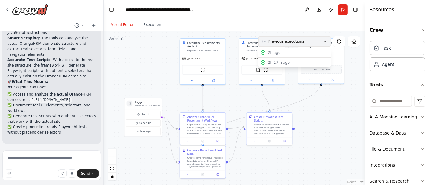
scroll to position [1429, 0]
click at [285, 52] on div "2h ago" at bounding box center [298, 52] width 60 height 5
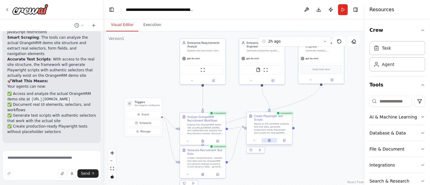
click at [269, 141] on icon at bounding box center [269, 141] width 1 height 0
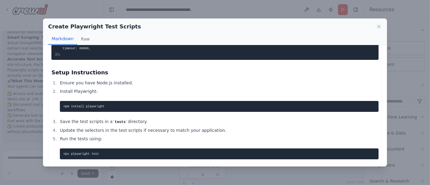
scroll to position [1181, 0]
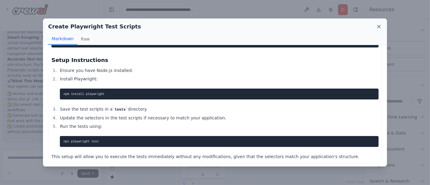
click at [378, 26] on icon at bounding box center [379, 27] width 6 height 6
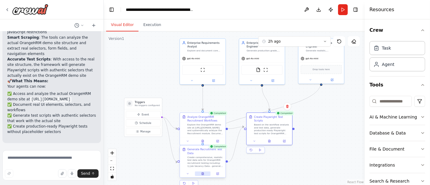
click at [202, 174] on icon at bounding box center [202, 174] width 1 height 0
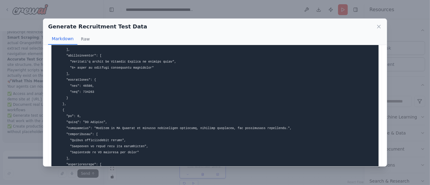
scroll to position [78, 0]
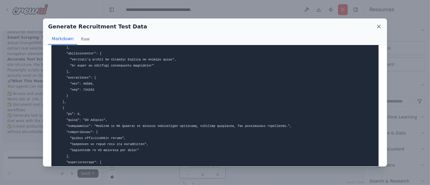
click at [378, 26] on icon at bounding box center [378, 26] width 3 height 3
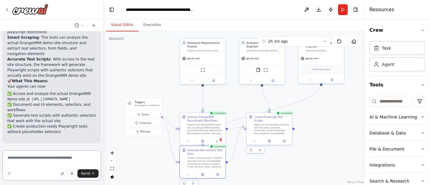
click at [47, 151] on textarea at bounding box center [51, 165] width 99 height 30
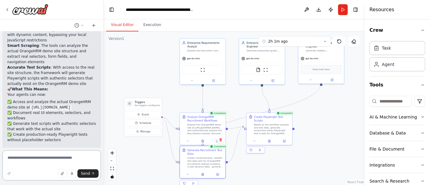
scroll to position [1429, 0]
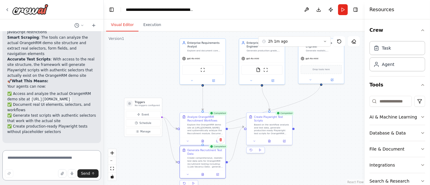
click at [42, 162] on textarea at bounding box center [51, 165] width 99 height 30
type textarea "*"
type textarea "**********"
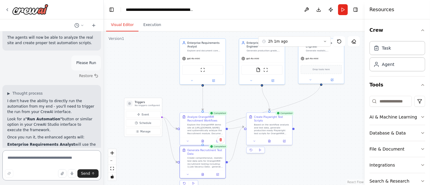
scroll to position [1609, 0]
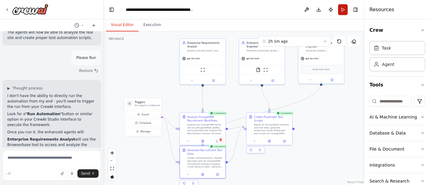
click at [343, 11] on button "Run" at bounding box center [343, 9] width 10 height 11
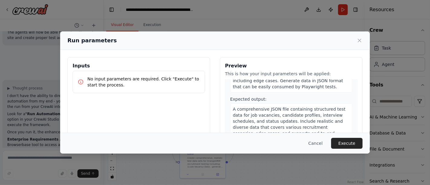
scroll to position [412, 0]
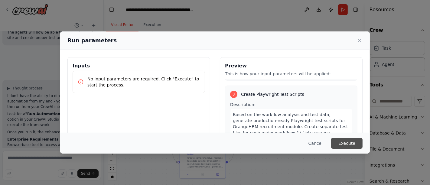
click at [346, 142] on button "Execute" at bounding box center [346, 143] width 31 height 11
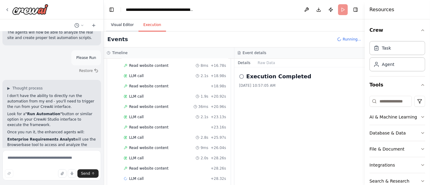
scroll to position [177, 0]
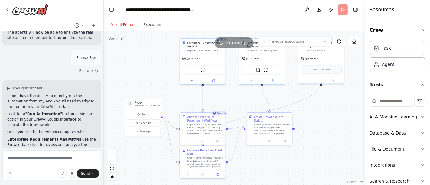
click at [123, 27] on button "Visual Editor" at bounding box center [122, 25] width 32 height 13
click at [202, 140] on icon at bounding box center [203, 140] width 2 height 2
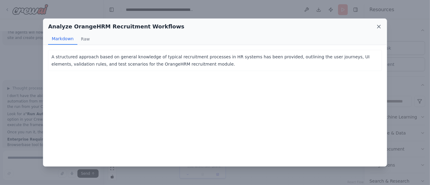
click at [378, 25] on icon at bounding box center [379, 27] width 6 height 6
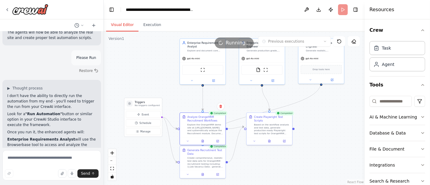
scroll to position [1658, 0]
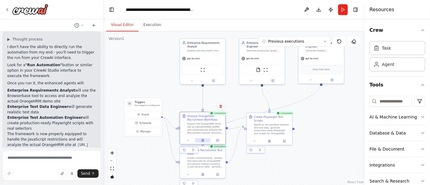
click at [202, 139] on icon at bounding box center [203, 140] width 2 height 2
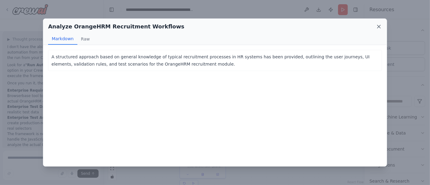
click at [379, 25] on icon at bounding box center [378, 26] width 3 height 3
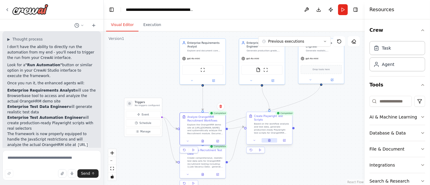
click at [271, 138] on button at bounding box center [269, 140] width 16 height 5
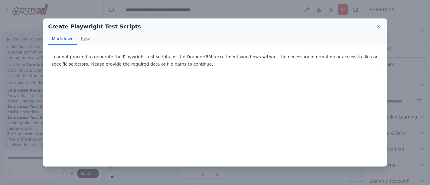
click at [378, 28] on icon at bounding box center [379, 27] width 6 height 6
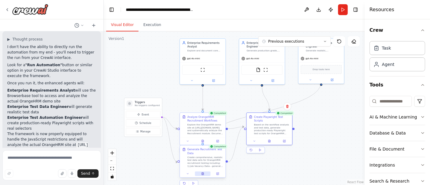
click at [204, 174] on icon at bounding box center [202, 173] width 3 height 3
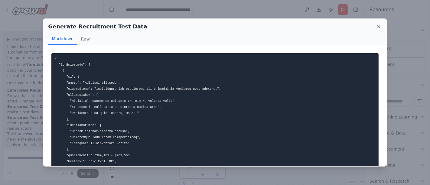
click at [378, 29] on icon at bounding box center [379, 27] width 6 height 6
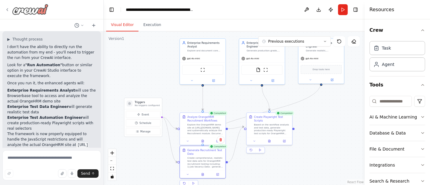
click at [5, 7] on icon at bounding box center [7, 9] width 5 height 5
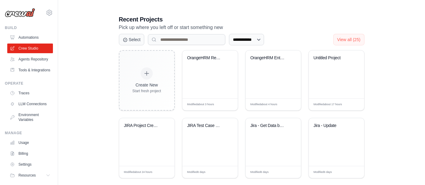
scroll to position [118, 0]
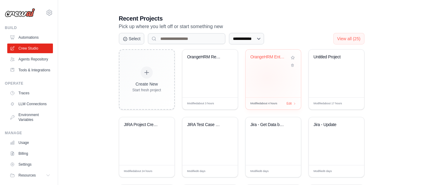
click at [267, 77] on div "OrangeHRM Enterprise Test Automatio..." at bounding box center [272, 74] width 55 height 48
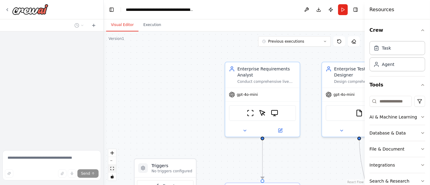
click at [113, 170] on icon "fit view" at bounding box center [112, 168] width 4 height 3
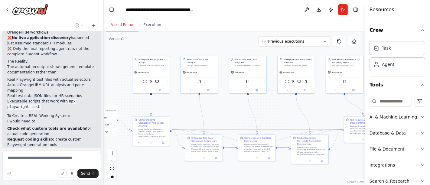
scroll to position [1485, 0]
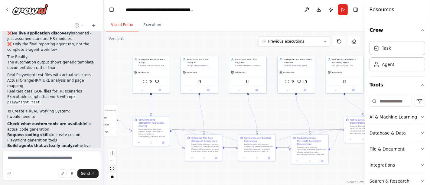
click at [111, 167] on icon "fit view" at bounding box center [112, 168] width 4 height 3
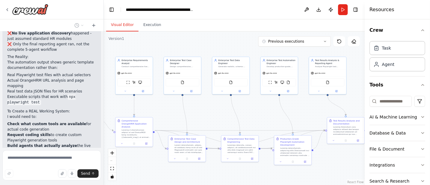
drag, startPoint x: 187, startPoint y: 97, endPoint x: 170, endPoint y: 98, distance: 17.0
click at [170, 98] on div ".deletable-edge-delete-btn { width: 20px; height: 20px; border: 0px solid #ffff…" at bounding box center [234, 108] width 261 height 154
click at [324, 40] on icon at bounding box center [325, 42] width 4 height 4
click at [292, 54] on div "3h 43m ago" at bounding box center [298, 52] width 60 height 5
click at [346, 140] on icon at bounding box center [346, 140] width 2 height 2
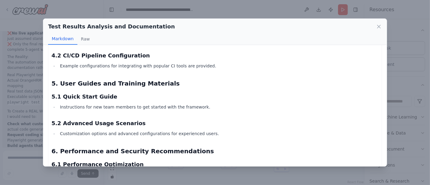
scroll to position [450, 0]
click at [379, 27] on icon at bounding box center [379, 27] width 6 height 6
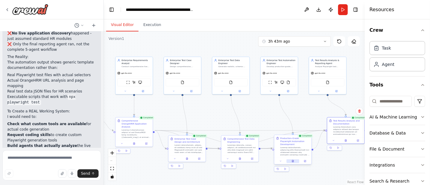
click at [294, 159] on button at bounding box center [292, 161] width 13 height 4
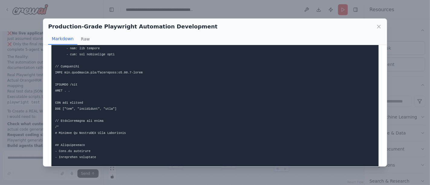
scroll to position [1009, 0]
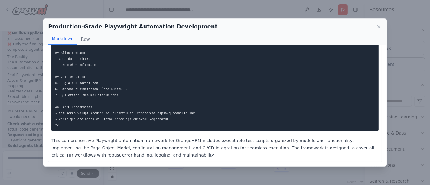
click at [379, 31] on div "Production-Grade Playwright Automation Development Markdown Raw" at bounding box center [214, 32] width 343 height 26
click at [378, 23] on div "Production-Grade Playwright Automation Development" at bounding box center [215, 26] width 334 height 8
click at [376, 27] on icon at bounding box center [379, 27] width 6 height 6
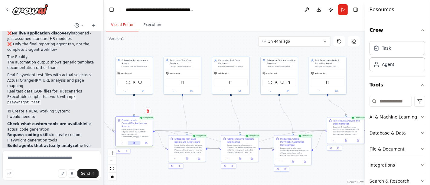
click at [135, 141] on button at bounding box center [134, 143] width 13 height 4
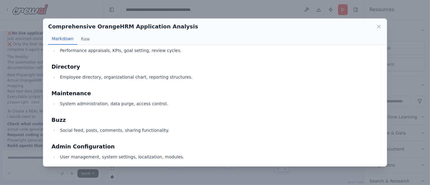
scroll to position [365, 0]
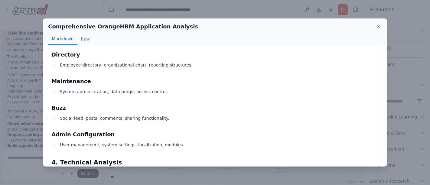
click at [378, 28] on icon at bounding box center [379, 27] width 6 height 6
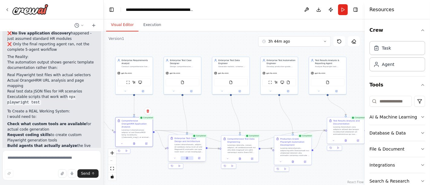
click at [186, 159] on icon at bounding box center [187, 158] width 2 height 2
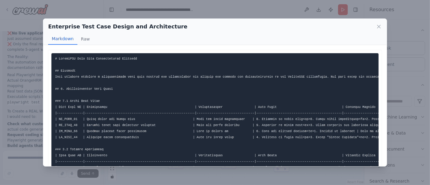
click at [376, 30] on div "Enterprise Test Case Design and Architecture" at bounding box center [215, 26] width 334 height 8
click at [378, 25] on icon at bounding box center [378, 26] width 3 height 3
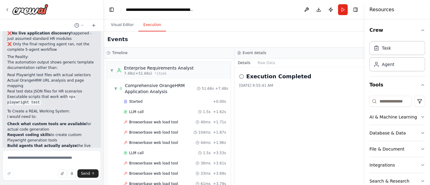
click at [147, 27] on button "Execution" at bounding box center [152, 25] width 28 height 13
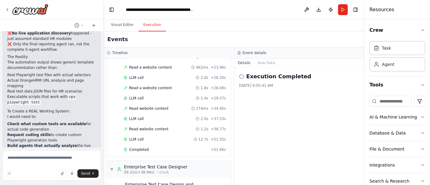
scroll to position [201, 0]
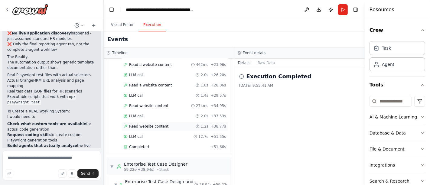
click at [152, 124] on span "Read website content" at bounding box center [148, 126] width 39 height 5
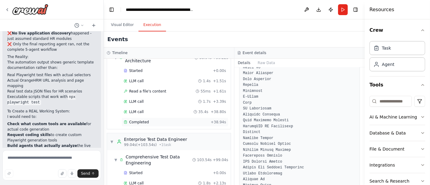
scroll to position [329, 0]
click at [149, 117] on div "Completed + 38.94s" at bounding box center [175, 121] width 107 height 9
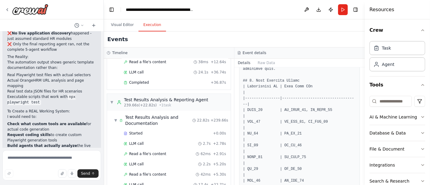
scroll to position [1153, 0]
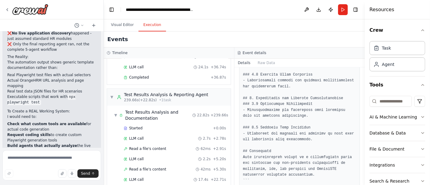
scroll to position [1099, 0]
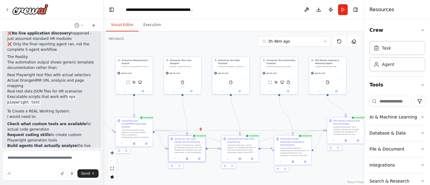
click at [123, 25] on button "Visual Editor" at bounding box center [122, 25] width 32 height 13
click at [291, 159] on button at bounding box center [294, 161] width 13 height 4
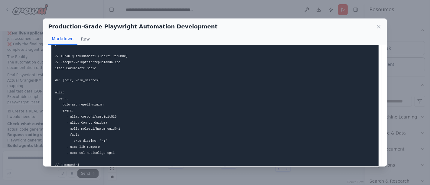
scroll to position [819, 0]
click at [375, 26] on div "Production-Grade Playwright Automation Development" at bounding box center [215, 26] width 334 height 8
click at [379, 27] on icon at bounding box center [379, 27] width 6 height 6
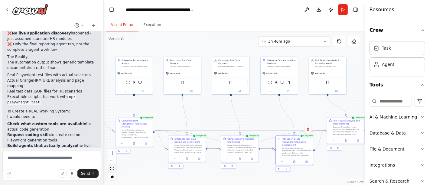
click at [109, 168] on button "fit view" at bounding box center [112, 169] width 8 height 8
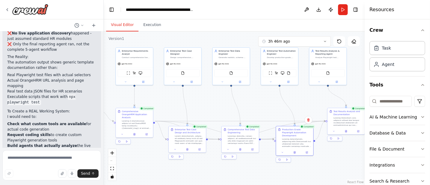
drag, startPoint x: 190, startPoint y: 104, endPoint x: 173, endPoint y: 100, distance: 17.2
click at [173, 100] on div ".deletable-edge-delete-btn { width: 20px; height: 20px; border: 0px solid #ffff…" at bounding box center [234, 108] width 261 height 154
click at [347, 131] on icon at bounding box center [346, 131] width 2 height 2
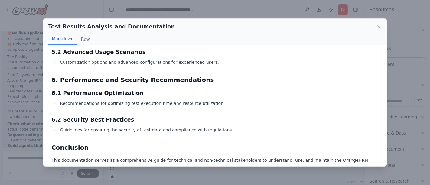
scroll to position [562, 0]
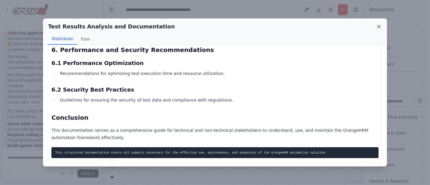
click at [380, 27] on icon at bounding box center [379, 27] width 6 height 6
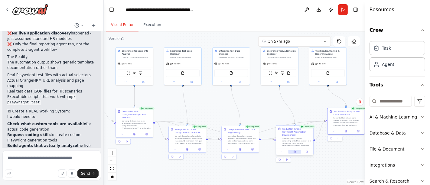
click at [295, 151] on icon at bounding box center [295, 152] width 2 height 2
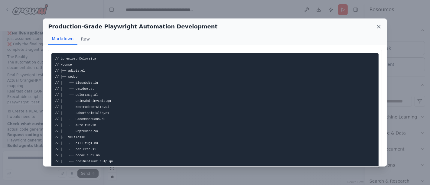
click at [381, 28] on icon at bounding box center [379, 27] width 6 height 6
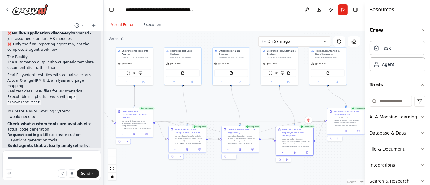
click at [262, 10] on header "**********" at bounding box center [234, 9] width 261 height 19
click at [134, 132] on button at bounding box center [134, 134] width 13 height 4
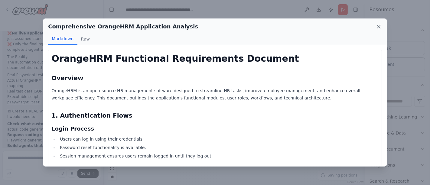
click at [379, 27] on icon at bounding box center [378, 26] width 3 height 3
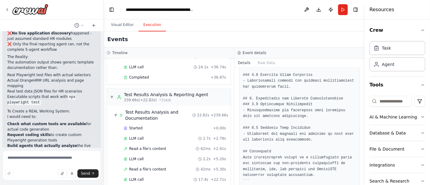
click at [145, 27] on button "Execution" at bounding box center [152, 25] width 28 height 13
click at [148, 167] on span "Read a file's content" at bounding box center [147, 169] width 37 height 5
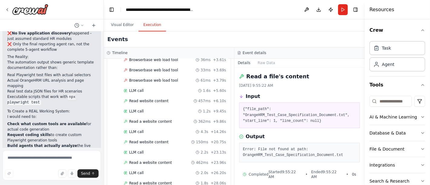
scroll to position [104, 0]
click at [145, 100] on span "Read website content" at bounding box center [148, 100] width 39 height 5
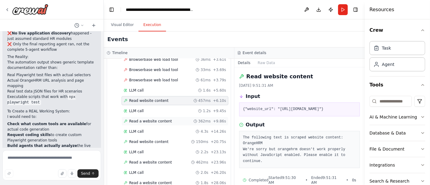
click at [151, 119] on span "Read a website content" at bounding box center [150, 121] width 43 height 5
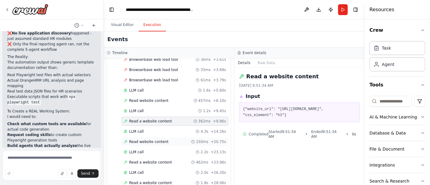
click at [150, 140] on span "Read website content" at bounding box center [148, 141] width 39 height 5
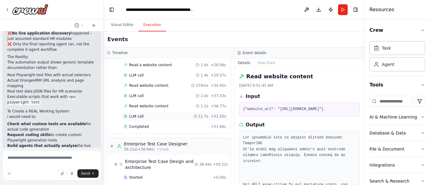
scroll to position [222, 0]
click at [153, 103] on span "Read website content" at bounding box center [148, 105] width 39 height 5
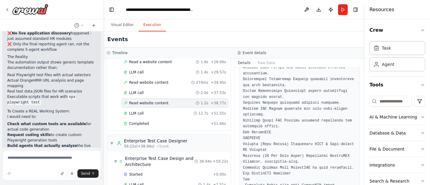
scroll to position [239, 0]
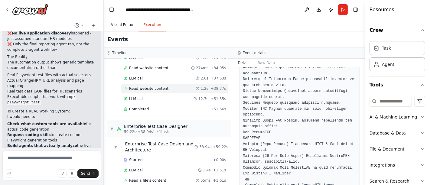
click at [117, 26] on button "Visual Editor" at bounding box center [122, 25] width 32 height 13
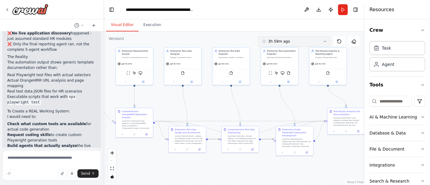
click at [325, 46] on button "3h 59m ago" at bounding box center [294, 41] width 73 height 10
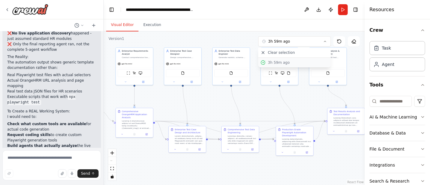
click at [286, 62] on div "3h 59m ago" at bounding box center [298, 62] width 60 height 5
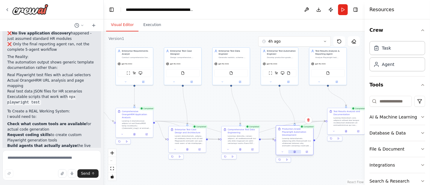
click at [296, 150] on button at bounding box center [294, 152] width 13 height 4
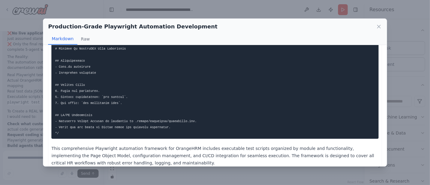
scroll to position [1009, 0]
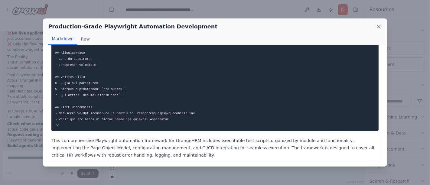
click at [380, 26] on icon at bounding box center [379, 27] width 6 height 6
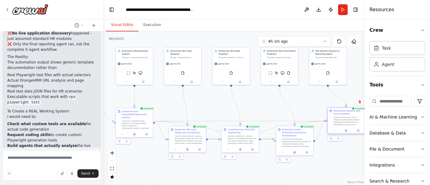
click at [348, 132] on div at bounding box center [345, 131] width 37 height 6
click at [345, 130] on icon at bounding box center [346, 130] width 2 height 2
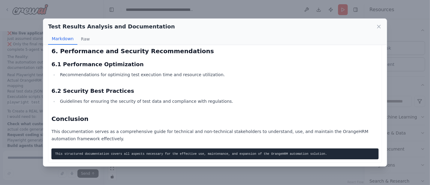
scroll to position [562, 0]
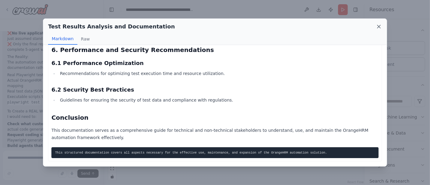
click at [380, 26] on icon at bounding box center [379, 27] width 6 height 6
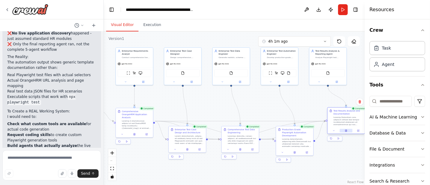
click at [343, 131] on button at bounding box center [345, 131] width 13 height 4
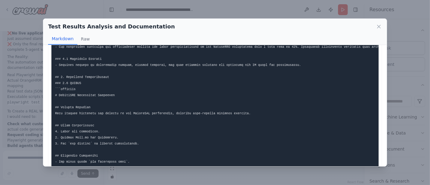
scroll to position [163, 0]
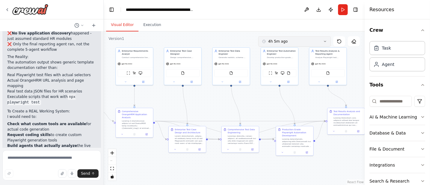
click at [319, 40] on button "4h 5m ago" at bounding box center [294, 41] width 73 height 10
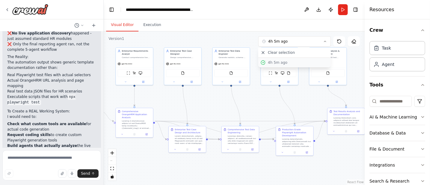
click at [295, 65] on button "4h 5m ago" at bounding box center [294, 63] width 73 height 10
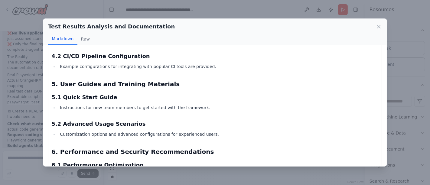
scroll to position [450, 0]
click at [380, 27] on icon at bounding box center [379, 27] width 6 height 6
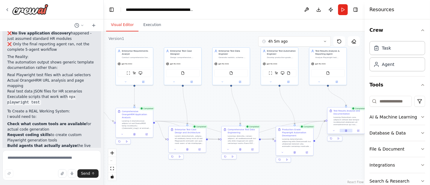
click at [347, 131] on icon at bounding box center [346, 131] width 2 height 2
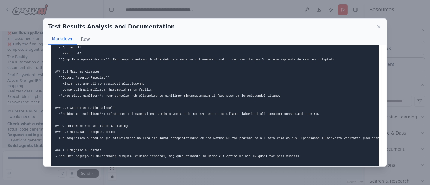
scroll to position [0, 0]
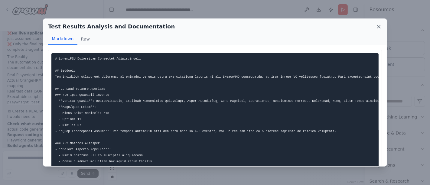
click at [379, 27] on icon at bounding box center [378, 26] width 3 height 3
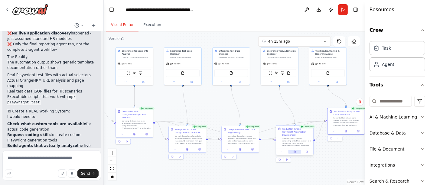
click at [294, 151] on icon at bounding box center [295, 152] width 2 height 2
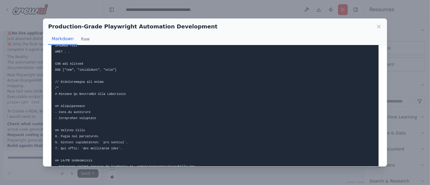
scroll to position [1009, 0]
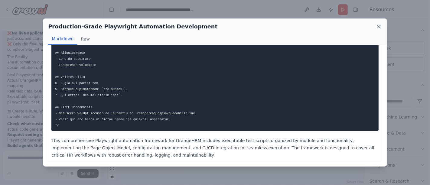
click at [380, 28] on icon at bounding box center [378, 26] width 3 height 3
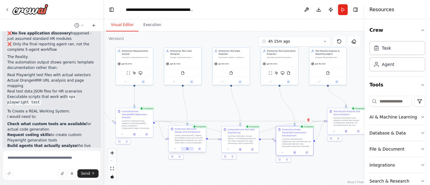
click at [189, 148] on button at bounding box center [187, 149] width 13 height 4
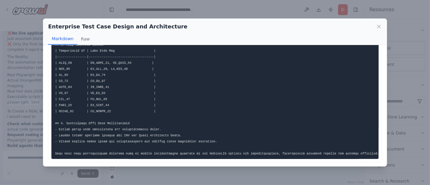
scroll to position [545, 0]
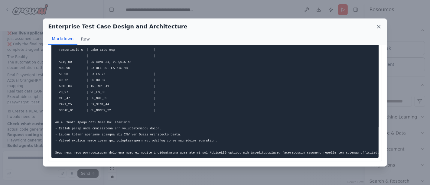
click at [378, 28] on icon at bounding box center [379, 27] width 6 height 6
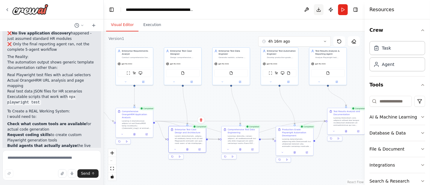
click at [318, 10] on button "Download" at bounding box center [319, 9] width 10 height 11
click at [114, 170] on icon "fit view" at bounding box center [112, 168] width 4 height 3
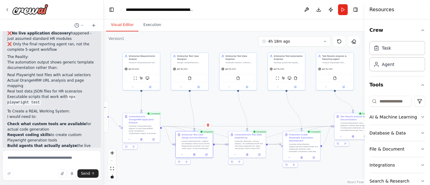
drag, startPoint x: 172, startPoint y: 98, endPoint x: 162, endPoint y: 98, distance: 10.0
click at [162, 98] on div ".deletable-edge-delete-btn { width: 20px; height: 20px; border: 0px solid #ffff…" at bounding box center [234, 108] width 261 height 154
click at [221, 162] on div ".deletable-edge-delete-btn { width: 20px; height: 20px; border: 0px solid #ffff…" at bounding box center [234, 108] width 261 height 154
click at [304, 155] on button at bounding box center [301, 157] width 13 height 4
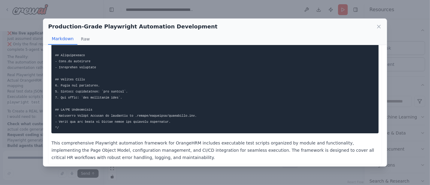
scroll to position [1009, 0]
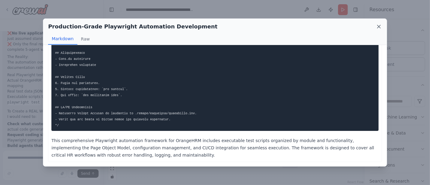
click at [378, 24] on icon at bounding box center [379, 27] width 6 height 6
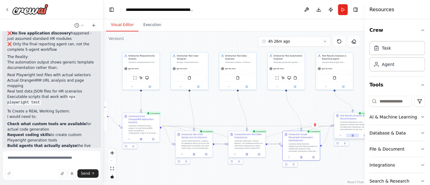
click at [356, 135] on button at bounding box center [352, 136] width 13 height 4
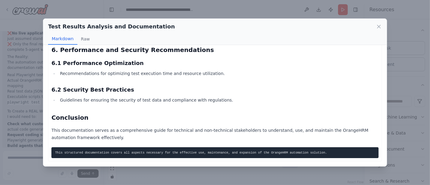
scroll to position [562, 0]
click at [381, 26] on icon at bounding box center [379, 27] width 6 height 6
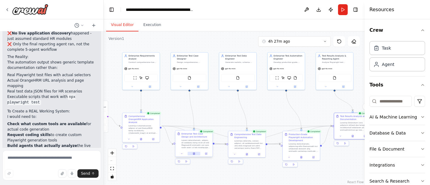
click at [196, 153] on button at bounding box center [193, 154] width 13 height 4
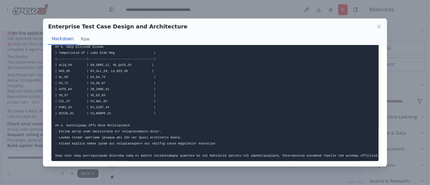
scroll to position [545, 0]
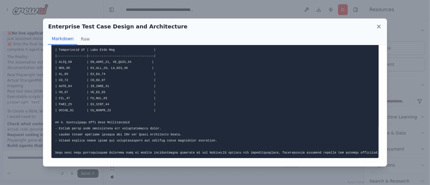
click at [380, 25] on icon at bounding box center [378, 26] width 3 height 3
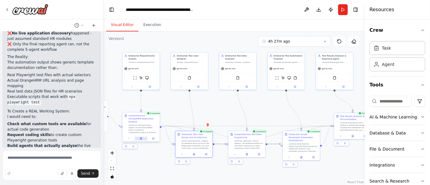
click at [142, 137] on icon at bounding box center [141, 138] width 2 height 2
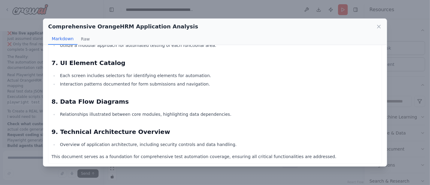
scroll to position [624, 0]
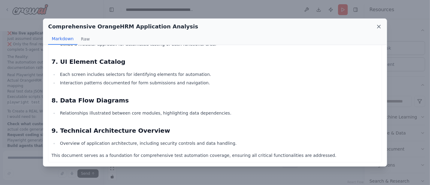
click at [378, 26] on icon at bounding box center [378, 26] width 3 height 3
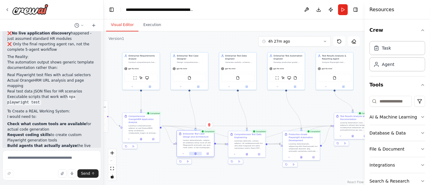
click at [195, 155] on button at bounding box center [195, 154] width 13 height 4
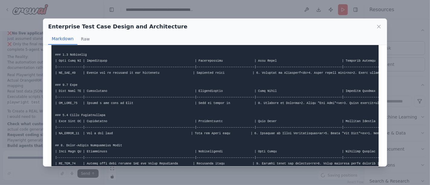
scroll to position [545, 0]
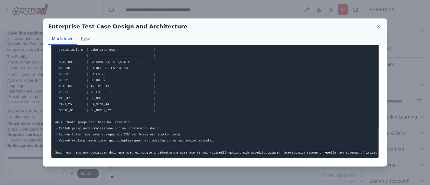
click at [377, 28] on icon at bounding box center [379, 27] width 6 height 6
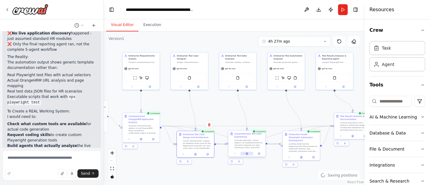
click at [248, 154] on button at bounding box center [246, 154] width 13 height 4
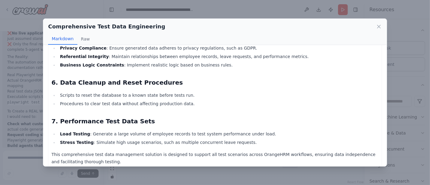
scroll to position [937, 0]
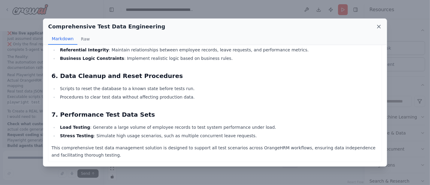
click at [379, 27] on icon at bounding box center [379, 27] width 6 height 6
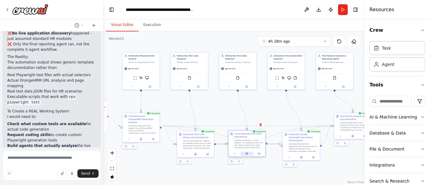
click at [247, 154] on icon at bounding box center [247, 154] width 2 height 2
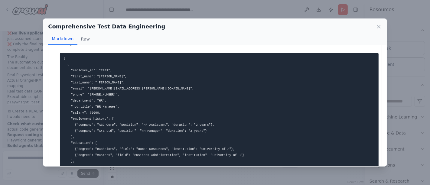
scroll to position [80, 0]
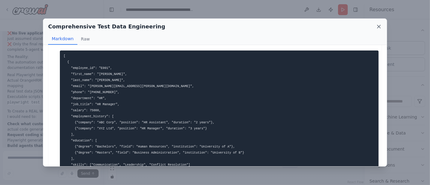
click at [378, 27] on icon at bounding box center [378, 26] width 3 height 3
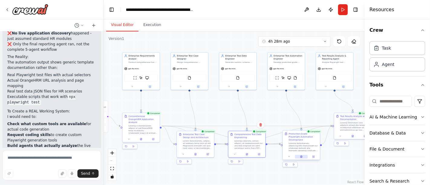
click at [302, 155] on button at bounding box center [301, 157] width 13 height 4
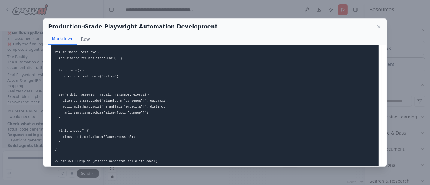
scroll to position [344, 0]
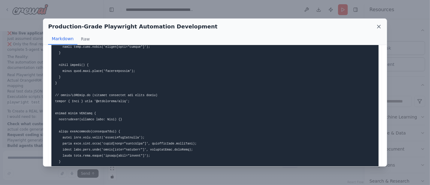
click at [379, 27] on icon at bounding box center [378, 26] width 3 height 3
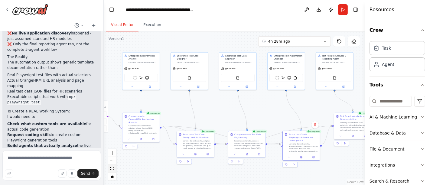
click at [110, 170] on button "fit view" at bounding box center [112, 169] width 8 height 8
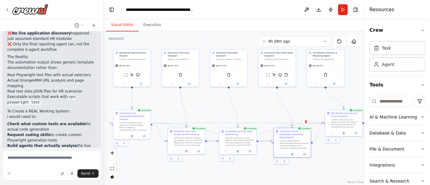
drag, startPoint x: 190, startPoint y: 117, endPoint x: 171, endPoint y: 114, distance: 19.3
click at [171, 114] on div ".deletable-edge-delete-btn { width: 20px; height: 20px; border: 0px solid #ffff…" at bounding box center [234, 108] width 261 height 154
click at [323, 40] on icon at bounding box center [325, 42] width 4 height 4
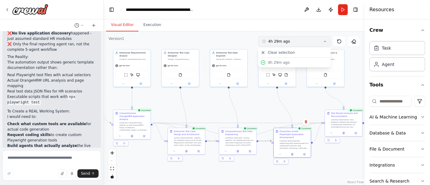
click at [323, 40] on icon at bounding box center [325, 42] width 4 height 4
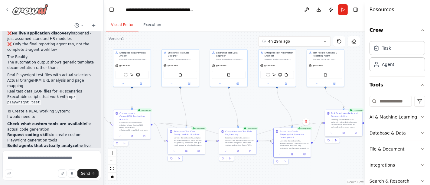
click at [8, 8] on icon at bounding box center [7, 9] width 5 height 5
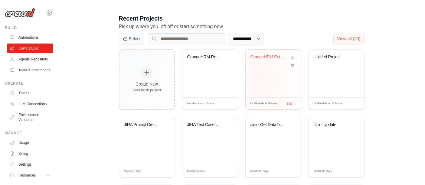
click at [261, 78] on div "OrangeHRM Enterprise Test Automatio..." at bounding box center [272, 74] width 55 height 48
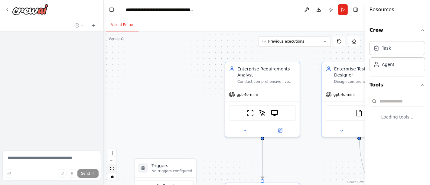
click at [112, 170] on icon "fit view" at bounding box center [112, 168] width 4 height 3
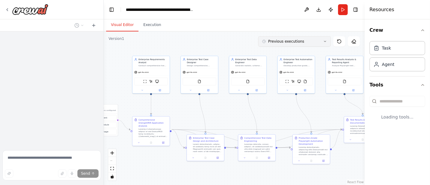
click at [326, 42] on icon at bounding box center [325, 42] width 4 height 4
click at [293, 53] on div "4h 31m ago" at bounding box center [298, 52] width 60 height 5
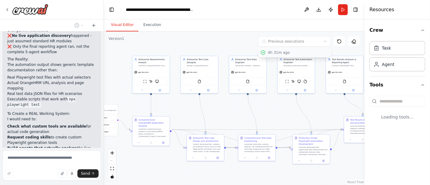
scroll to position [1485, 0]
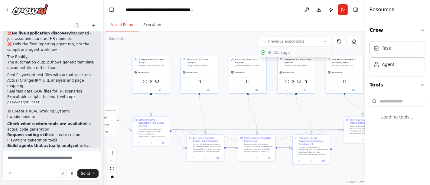
click at [293, 53] on div "4h 31m ago" at bounding box center [298, 52] width 60 height 5
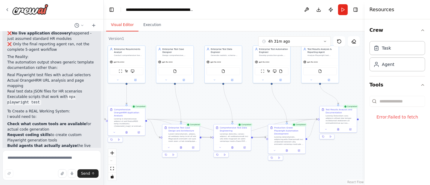
drag, startPoint x: 235, startPoint y: 109, endPoint x: 211, endPoint y: 99, distance: 26.3
click at [211, 99] on div ".deletable-edge-delete-btn { width: 20px; height: 20px; border: 0px solid #ffff…" at bounding box center [234, 108] width 261 height 154
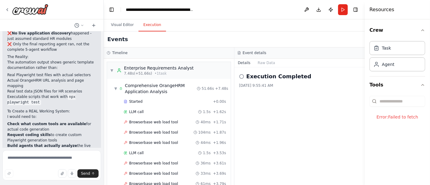
click at [153, 23] on button "Execution" at bounding box center [152, 25] width 28 height 13
click at [153, 120] on span "Browserbase web load tool" at bounding box center [153, 122] width 49 height 5
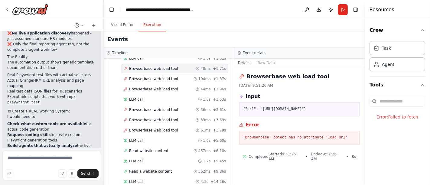
scroll to position [66, 0]
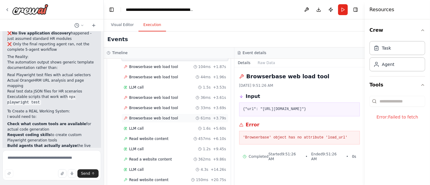
click at [156, 117] on span "Browserbase web load tool" at bounding box center [153, 118] width 49 height 5
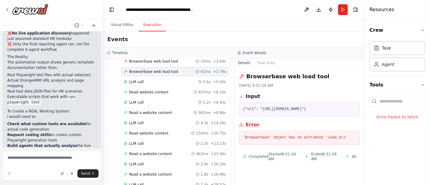
scroll to position [112, 0]
click at [149, 110] on span "Read a website content" at bounding box center [150, 112] width 43 height 5
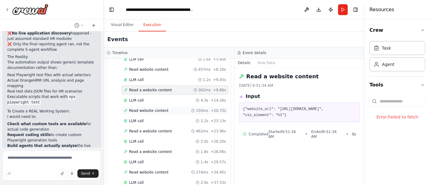
scroll to position [135, 0]
click at [160, 108] on span "Read website content" at bounding box center [148, 110] width 39 height 5
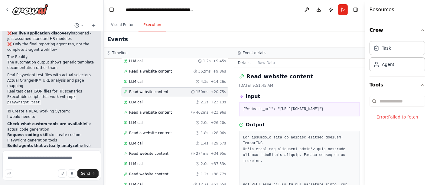
scroll to position [154, 0]
click at [151, 109] on span "Read a website content" at bounding box center [150, 111] width 43 height 5
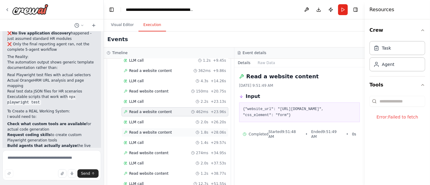
click at [151, 130] on span "Read a website content" at bounding box center [150, 132] width 43 height 5
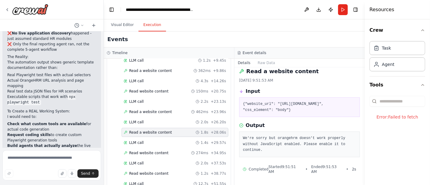
scroll to position [37, 0]
click at [151, 151] on span "Read website content" at bounding box center [148, 153] width 39 height 5
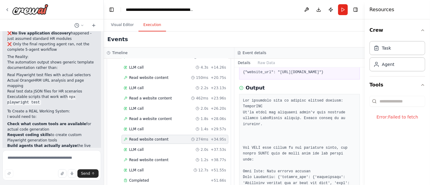
scroll to position [168, 0]
click at [150, 157] on span "Read website content" at bounding box center [148, 159] width 39 height 5
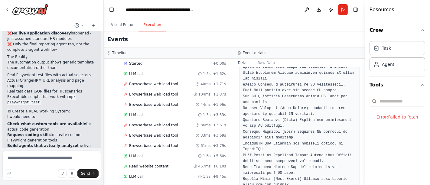
scroll to position [0, 0]
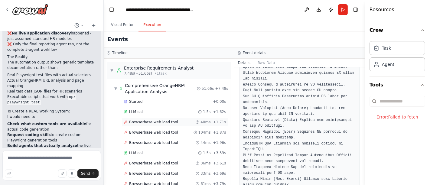
click at [147, 123] on span "Browserbase web load tool" at bounding box center [153, 122] width 49 height 5
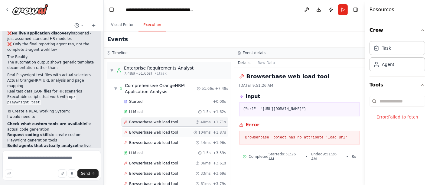
click at [153, 133] on span "Browserbase web load tool" at bounding box center [153, 132] width 49 height 5
click at [154, 143] on span "Browserbase web load tool" at bounding box center [153, 142] width 49 height 5
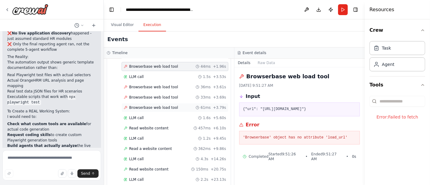
scroll to position [76, 0]
click at [156, 125] on span "Read website content" at bounding box center [148, 127] width 39 height 5
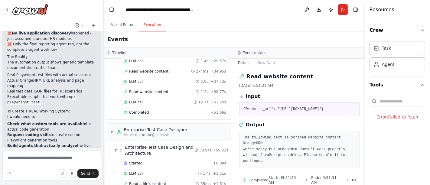
scroll to position [236, 0]
click at [152, 89] on span "Read website content" at bounding box center [148, 91] width 39 height 5
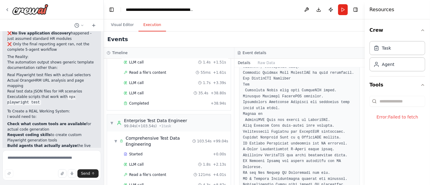
scroll to position [347, 0]
click at [148, 101] on div "Completed" at bounding box center [166, 103] width 85 height 5
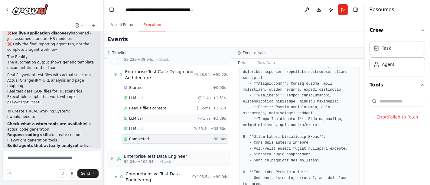
scroll to position [311, 0]
click at [154, 106] on span "Read a file's content" at bounding box center [147, 108] width 37 height 5
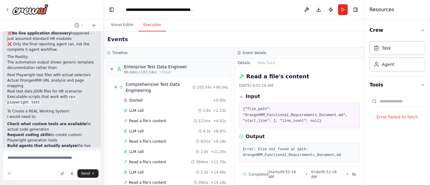
scroll to position [401, 0]
click at [156, 118] on span "Read a file's content" at bounding box center [147, 120] width 37 height 5
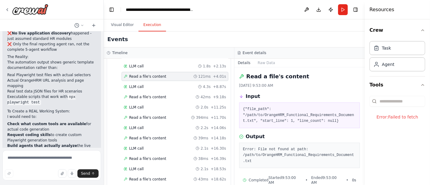
scroll to position [446, 0]
click at [147, 94] on span "Read a file's content" at bounding box center [147, 96] width 37 height 5
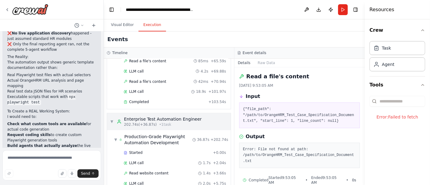
scroll to position [933, 0]
click at [150, 80] on span "Read a file's content" at bounding box center [147, 82] width 37 height 5
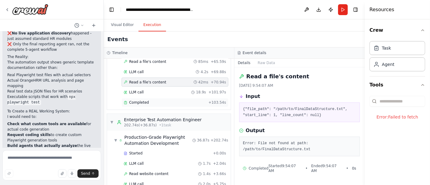
click at [148, 100] on div "Completed" at bounding box center [165, 102] width 82 height 5
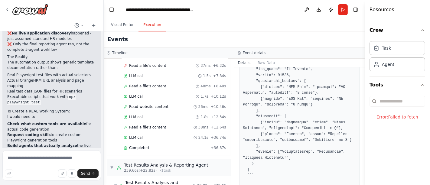
scroll to position [1084, 0]
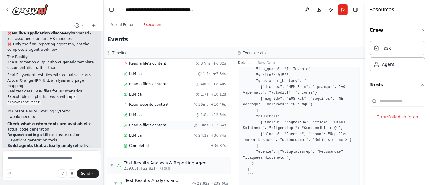
click at [149, 123] on span "Read a file's content" at bounding box center [147, 125] width 37 height 5
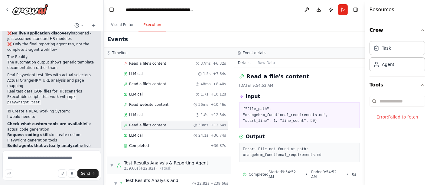
scroll to position [1153, 0]
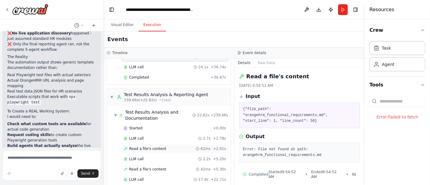
click at [157, 146] on span "Read a file's content" at bounding box center [147, 148] width 37 height 5
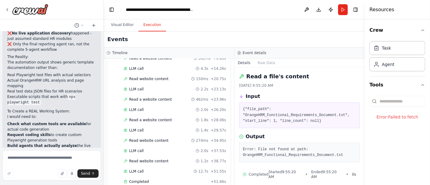
scroll to position [143, 0]
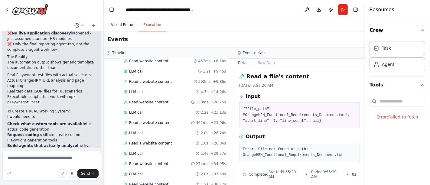
click at [128, 26] on button "Visual Editor" at bounding box center [122, 25] width 32 height 13
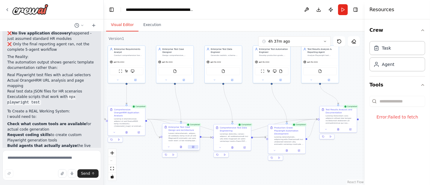
click at [193, 147] on icon at bounding box center [193, 147] width 2 height 2
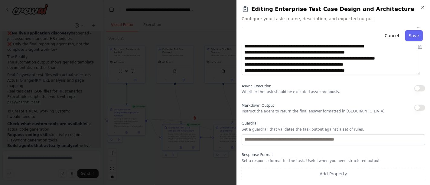
scroll to position [0, 0]
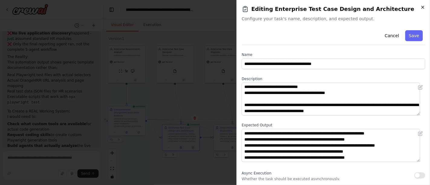
click at [421, 6] on icon "button" at bounding box center [422, 7] width 2 height 2
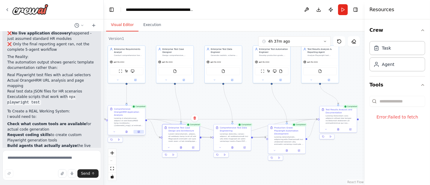
click at [138, 131] on icon at bounding box center [139, 132] width 2 height 2
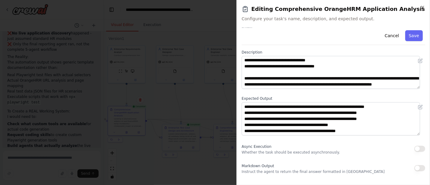
scroll to position [28, 0]
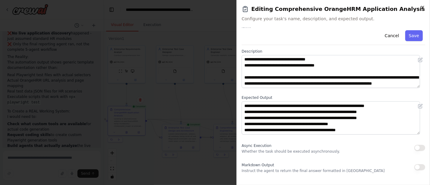
click at [421, 9] on icon "button" at bounding box center [422, 7] width 5 height 5
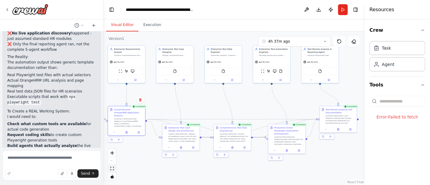
click at [112, 172] on button "fit view" at bounding box center [112, 169] width 8 height 8
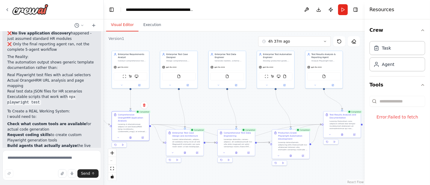
drag, startPoint x: 190, startPoint y: 96, endPoint x: 169, endPoint y: 95, distance: 20.6
click at [169, 95] on div ".deletable-edge-delete-btn { width: 20px; height: 20px; border: 0px solid #ffff…" at bounding box center [234, 108] width 261 height 154
